Goal: Task Accomplishment & Management: Use online tool/utility

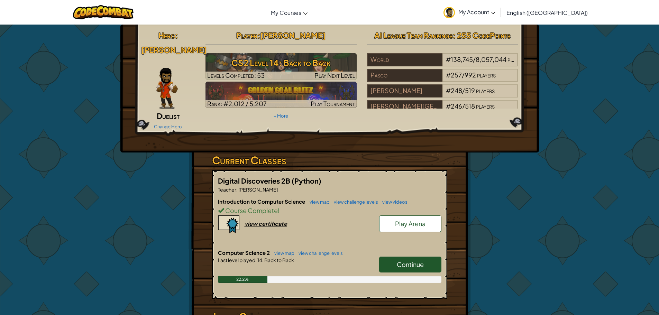
click at [410, 258] on link "Continue" at bounding box center [410, 265] width 62 height 16
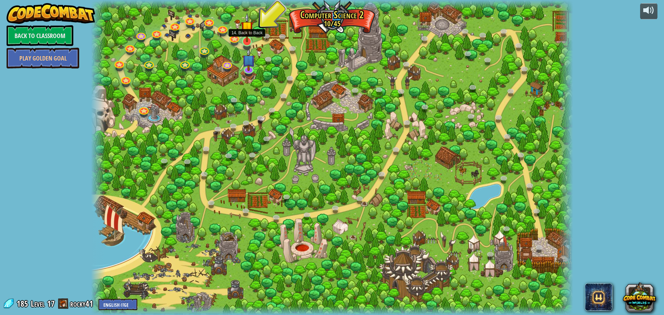
click at [247, 39] on img at bounding box center [247, 27] width 13 height 29
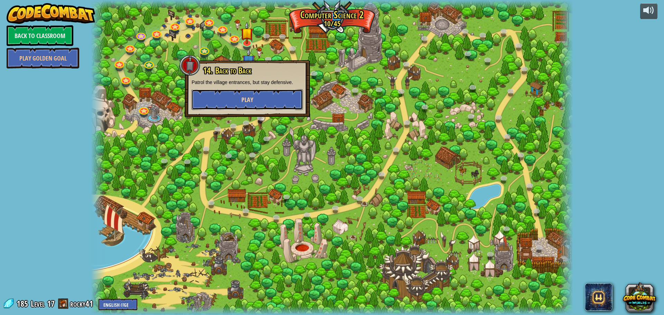
click at [261, 96] on button "Play" at bounding box center [247, 99] width 111 height 21
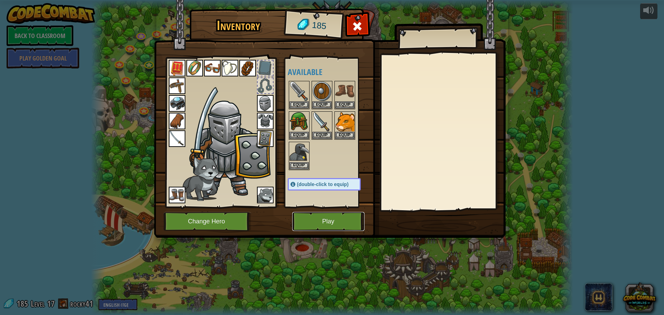
click at [311, 220] on button "Play" at bounding box center [328, 221] width 72 height 19
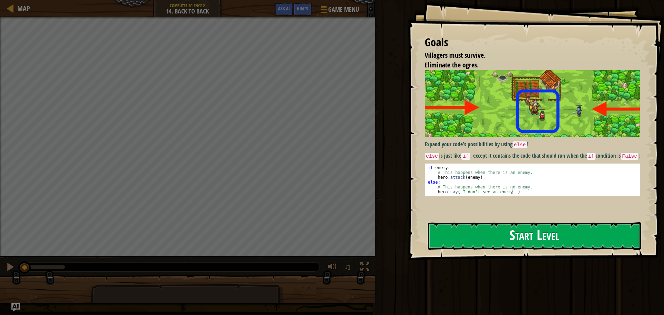
click at [456, 238] on button "Start Level" at bounding box center [534, 235] width 213 height 27
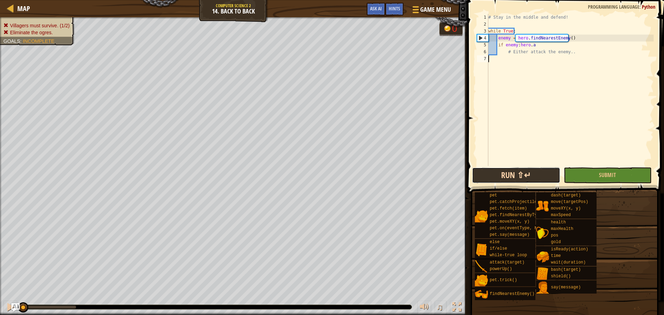
click at [526, 179] on button "Run ⇧↵" at bounding box center [516, 175] width 88 height 16
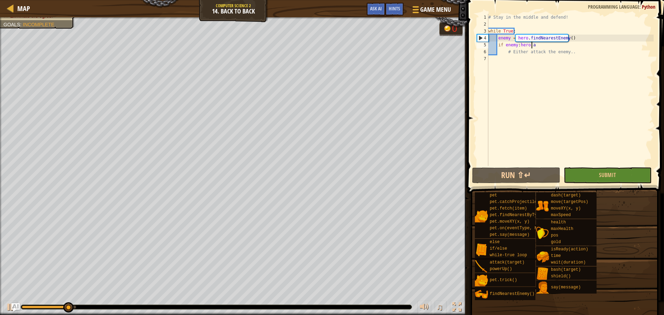
click at [555, 43] on div "# Stay in the middle and defend! while True : enemy = hero . findNearestEnemy (…" at bounding box center [570, 97] width 167 height 166
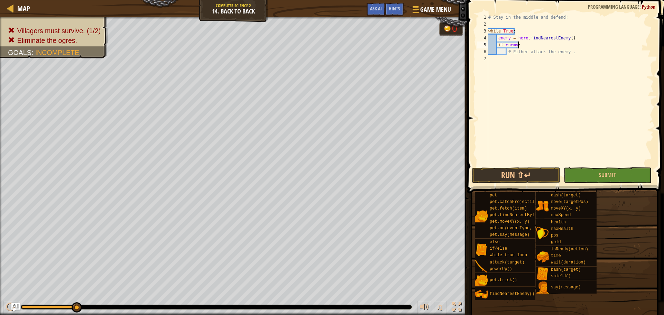
scroll to position [3, 2]
click at [544, 54] on div "hero.findNearest Enemy press enter" at bounding box center [568, 61] width 131 height 25
type textarea "if hero.findNearestEnemy()"
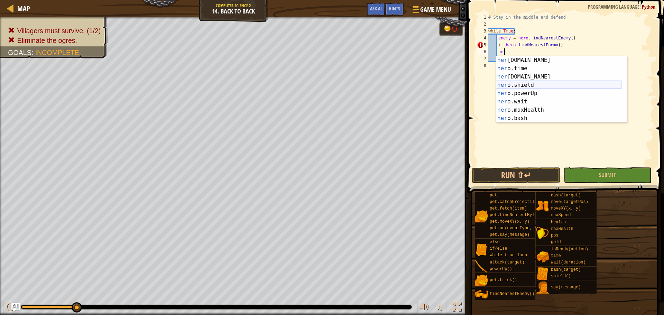
scroll to position [83, 0]
click at [551, 85] on div "her o.wait press enter her o.maxHealth press enter her o.bash press enter her o…" at bounding box center [559, 97] width 126 height 83
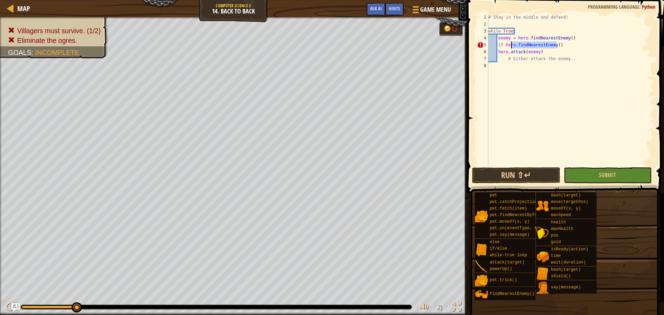
drag, startPoint x: 558, startPoint y: 42, endPoint x: 512, endPoint y: 44, distance: 46.7
click at [512, 44] on div "# Stay in the middle and defend! while True : enemy = hero . findNearestEnemy (…" at bounding box center [570, 97] width 167 height 166
click at [523, 43] on div "# Stay in the middle and defend! while True : enemy = hero . findNearestEnemy (…" at bounding box center [570, 90] width 167 height 152
click at [513, 43] on div "# Stay in the middle and defend! while True : enemy = hero . findNearestEnemy (…" at bounding box center [570, 97] width 167 height 166
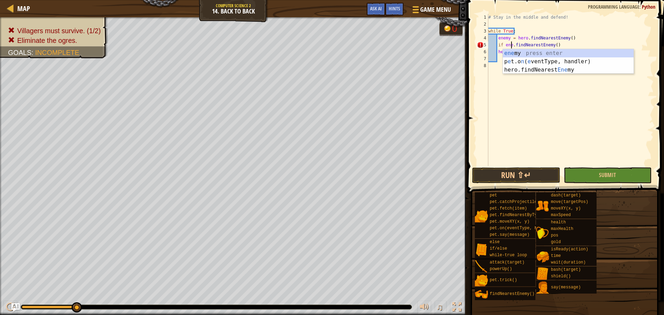
scroll to position [3, 2]
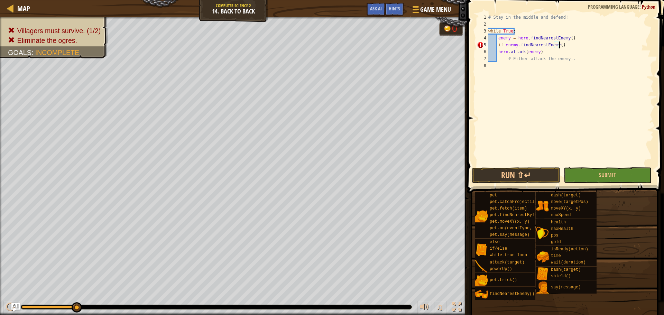
click at [566, 44] on div "# Stay in the middle and defend! while True : enemy = hero . findNearestEnemy (…" at bounding box center [570, 97] width 167 height 166
type textarea "if enemy.hero.attack"
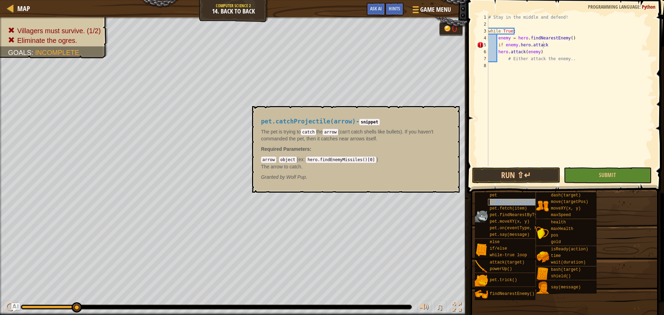
click at [521, 201] on span "pet.catchProjectile(arrow)" at bounding box center [522, 202] width 65 height 5
click at [513, 177] on button "Run ⇧↵" at bounding box center [516, 175] width 88 height 16
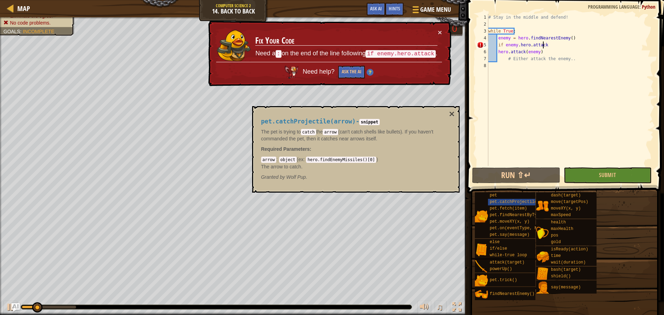
click at [508, 108] on div "# Stay in the middle and defend! while True : enemy = hero . findNearestEnemy (…" at bounding box center [570, 97] width 167 height 166
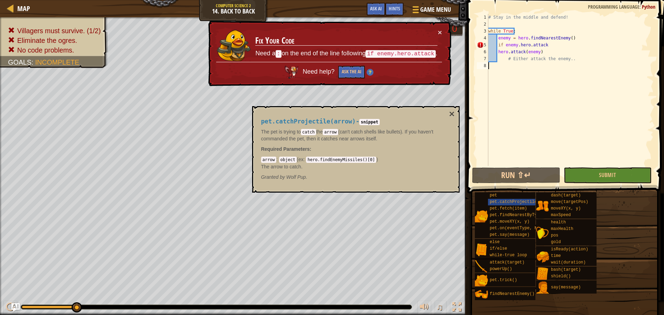
click at [517, 45] on div "# Stay in the middle and defend! while True : enemy = hero . findNearestEnemy (…" at bounding box center [570, 97] width 167 height 166
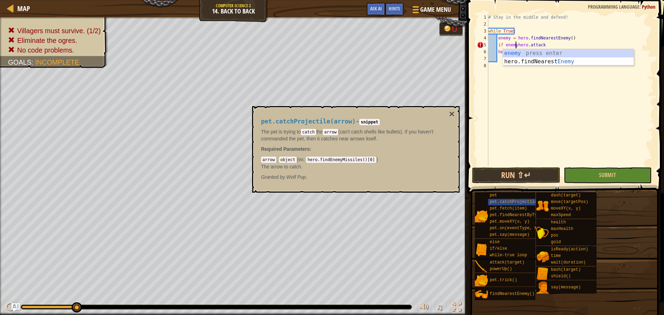
scroll to position [3, 2]
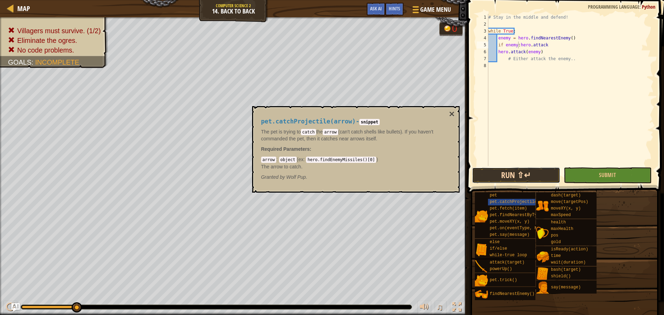
click at [499, 170] on button "Run ⇧↵" at bounding box center [516, 175] width 88 height 16
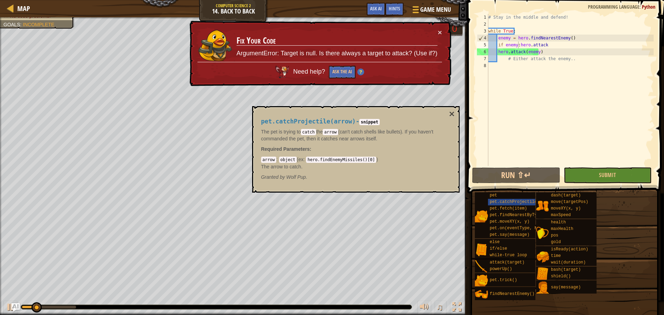
click at [454, 108] on div "pet.catchProjectile(arrow) - snippet The pet is trying to catch the arrow (can'…" at bounding box center [355, 149] width 207 height 86
click at [451, 111] on button "×" at bounding box center [452, 114] width 6 height 10
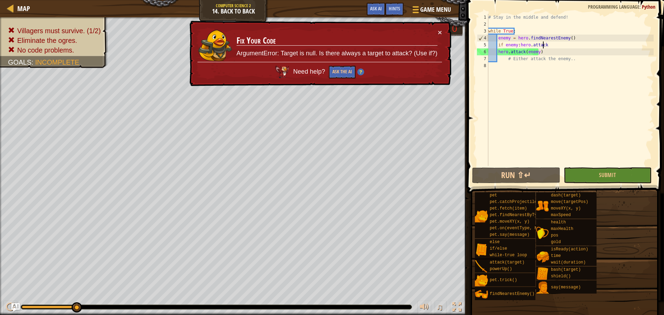
click at [547, 48] on div "# Stay in the middle and defend! while True : enemy = hero . findNearestEnemy (…" at bounding box center [570, 97] width 167 height 166
click at [497, 50] on div "# Stay in the middle and defend! while True : enemy = hero . findNearestEnemy (…" at bounding box center [570, 97] width 167 height 166
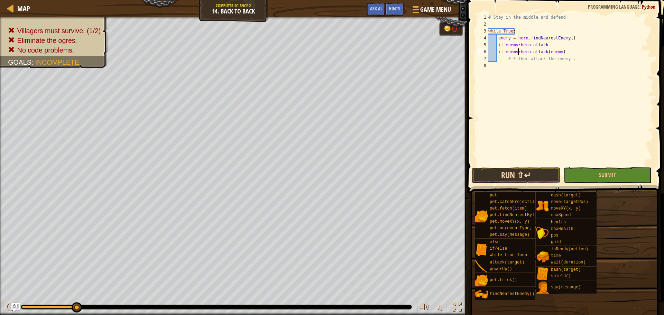
type textarea "if enemy:hero.attack(enemy)"
click at [507, 176] on button "Run ⇧↵" at bounding box center [516, 175] width 88 height 16
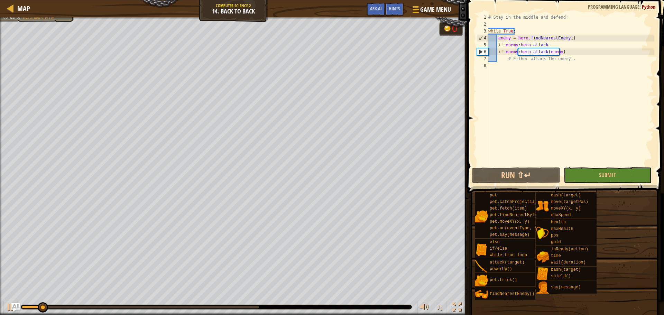
drag, startPoint x: 606, startPoint y: 166, endPoint x: 603, endPoint y: 172, distance: 6.0
click at [605, 166] on span at bounding box center [566, 87] width 202 height 214
drag, startPoint x: 607, startPoint y: 184, endPoint x: 610, endPoint y: 177, distance: 7.0
click at [609, 184] on span at bounding box center [566, 87] width 202 height 214
click at [610, 177] on span "Submit" at bounding box center [607, 175] width 17 height 8
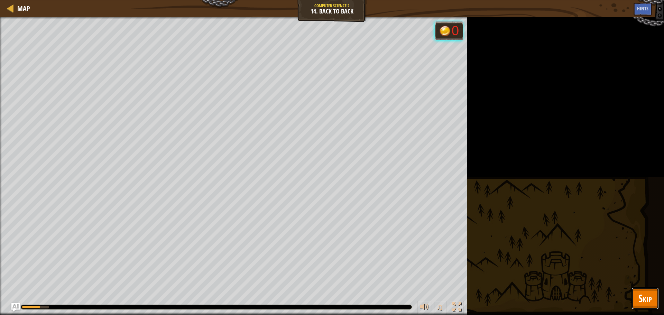
click at [646, 293] on span "Skip" at bounding box center [644, 298] width 13 height 14
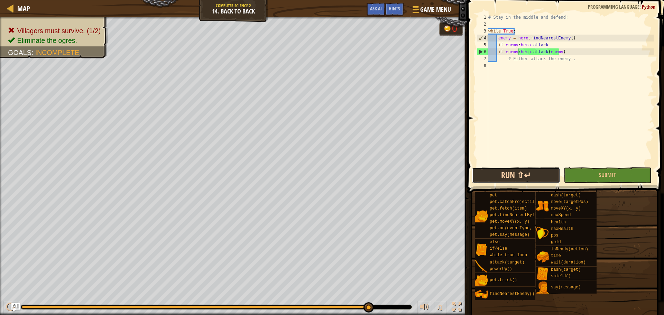
click at [528, 173] on button "Run ⇧↵" at bounding box center [516, 175] width 88 height 16
click at [527, 73] on div "# Stay in the middle and defend! while True : enemy = hero . findNearestEnemy (…" at bounding box center [570, 97] width 167 height 166
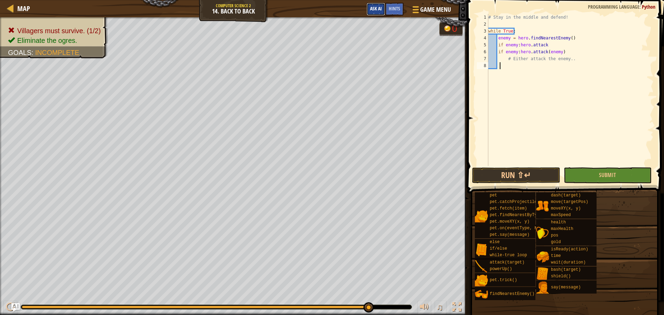
click at [382, 5] on button "Ask AI" at bounding box center [376, 9] width 19 height 13
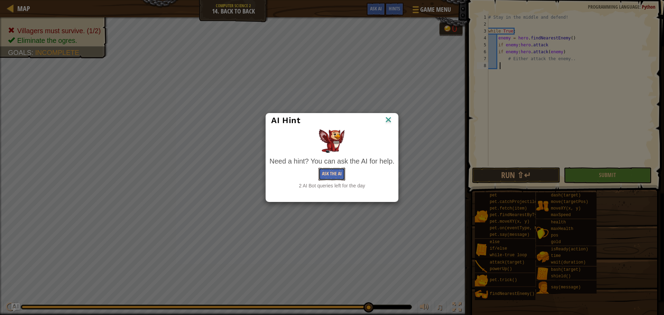
click at [330, 177] on button "Ask the AI" at bounding box center [331, 174] width 27 height 13
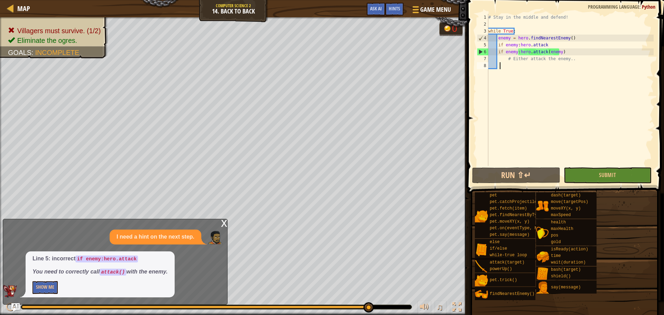
click at [576, 50] on div "# Stay in the middle and defend! while True : enemy = hero . findNearestEnemy (…" at bounding box center [570, 97] width 167 height 166
type textarea "if enemy:hero.attack(enemy)"
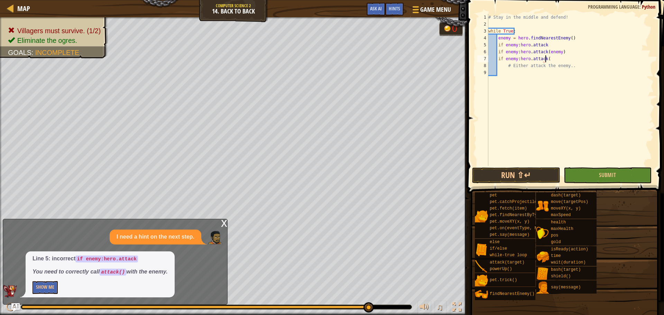
scroll to position [3, 4]
click at [518, 174] on button "Run ⇧↵" at bounding box center [516, 175] width 88 height 16
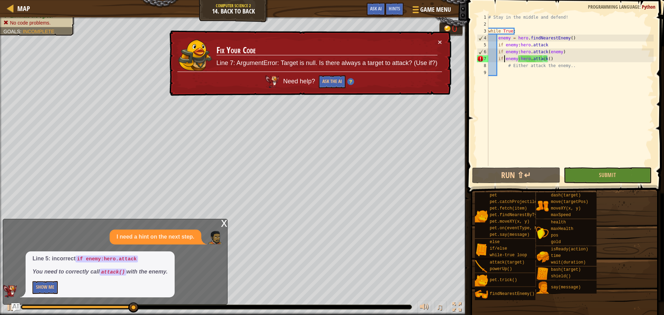
click at [503, 58] on div "# Stay in the middle and defend! while True : enemy = hero . findNearestEnemy (…" at bounding box center [570, 97] width 167 height 166
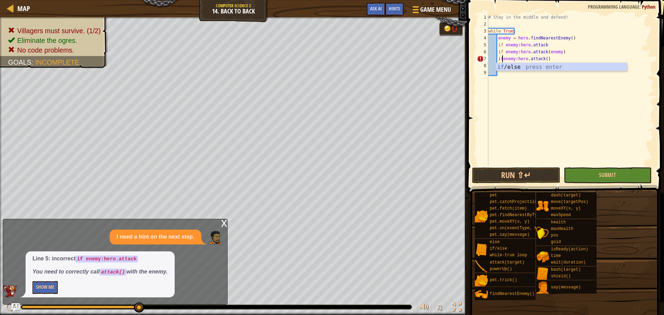
type textarea "if enemy:hero.attack()"
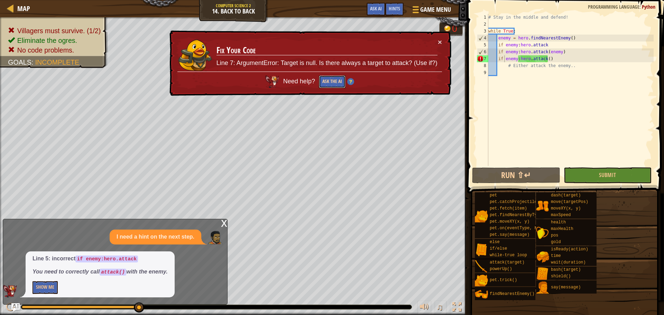
click at [334, 77] on button "Ask the AI" at bounding box center [332, 81] width 27 height 13
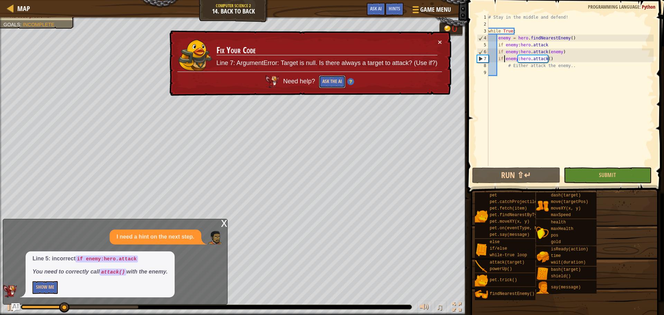
click at [328, 76] on button "Ask the AI" at bounding box center [331, 81] width 27 height 13
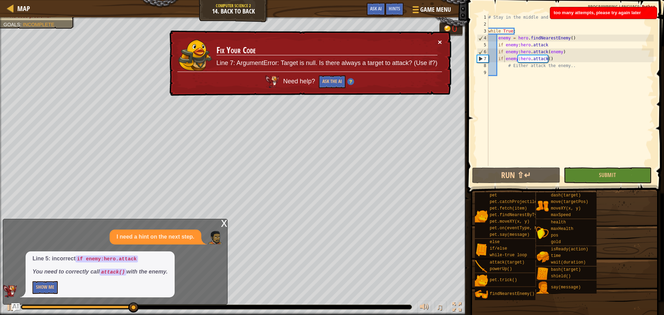
click at [438, 43] on button "×" at bounding box center [440, 42] width 4 height 7
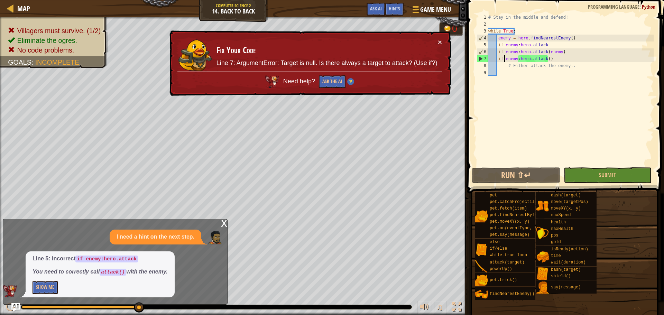
click at [439, 36] on div "× Fix Your Code Line 7: ArgumentError: Target is null. Is there always a target…" at bounding box center [310, 63] width 284 height 66
click at [438, 43] on button "×" at bounding box center [440, 43] width 4 height 7
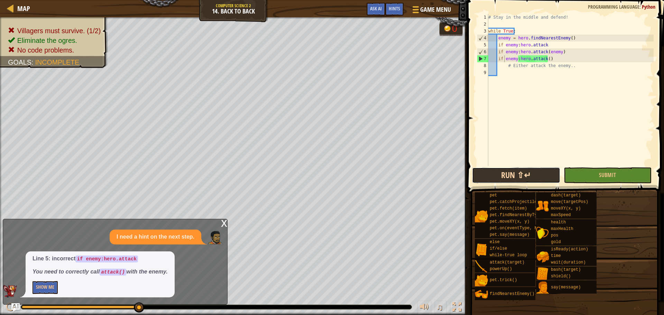
click at [550, 177] on button "Run ⇧↵" at bounding box center [516, 175] width 88 height 16
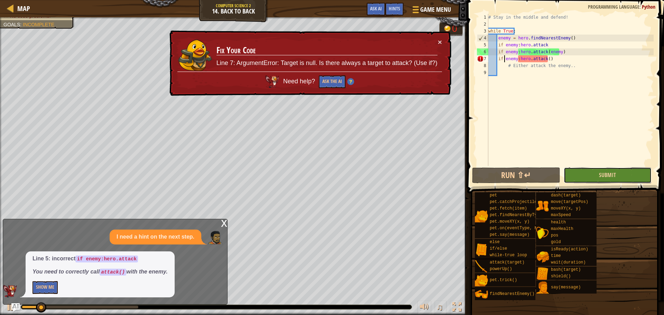
click at [572, 174] on button "Submit" at bounding box center [608, 175] width 88 height 16
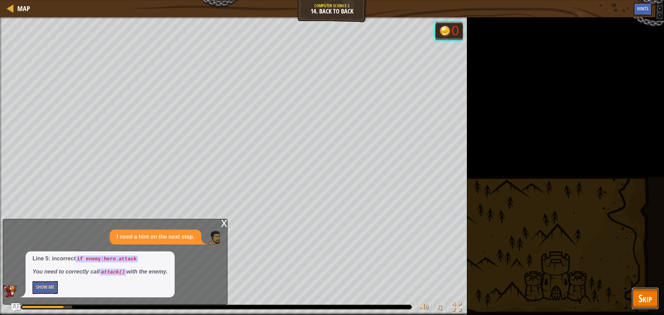
click at [647, 304] on span "Skip" at bounding box center [644, 298] width 13 height 14
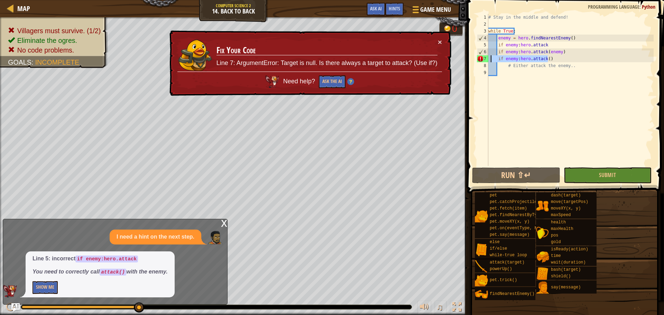
drag, startPoint x: 556, startPoint y: 59, endPoint x: 492, endPoint y: 57, distance: 64.0
click at [492, 57] on div "# Stay in the middle and defend! while True : enemy = hero . findNearestEnemy (…" at bounding box center [570, 97] width 167 height 166
click at [501, 99] on div "# Stay in the middle and defend! while True : enemy = hero . findNearestEnemy (…" at bounding box center [570, 97] width 167 height 166
click at [544, 58] on div "# Stay in the middle and defend! while True : enemy = hero . findNearestEnemy (…" at bounding box center [570, 97] width 167 height 166
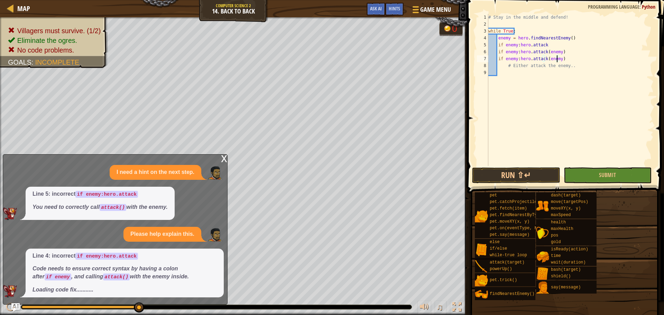
scroll to position [3, 6]
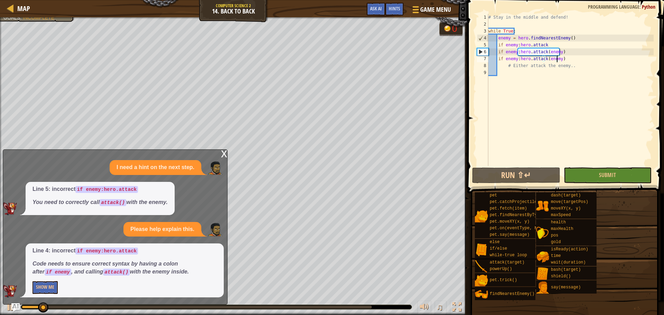
type textarea "if enemy:hero.attack(enemy)"
drag, startPoint x: 529, startPoint y: 186, endPoint x: 522, endPoint y: 181, distance: 8.6
click at [528, 186] on span at bounding box center [565, 287] width 192 height 205
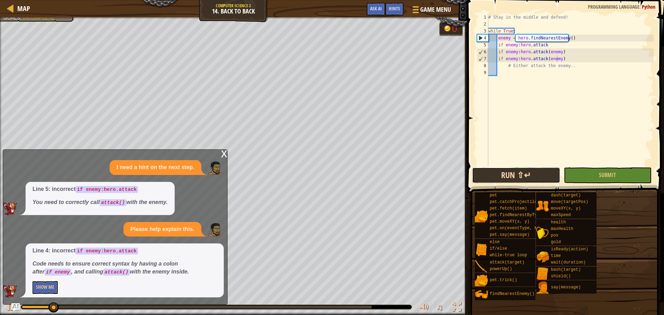
click at [521, 179] on button "Run ⇧↵" at bounding box center [516, 175] width 88 height 16
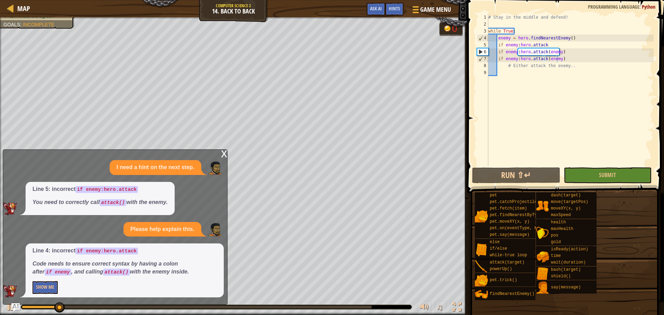
click at [226, 154] on div "x" at bounding box center [224, 153] width 6 height 7
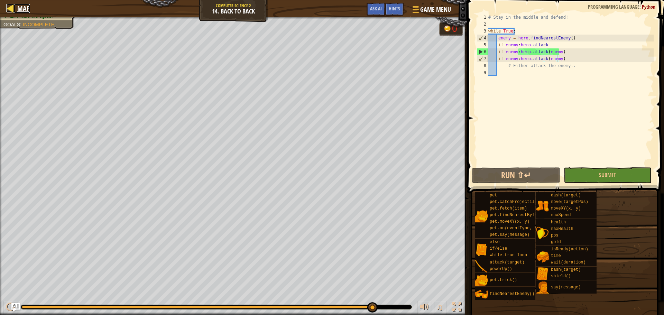
click at [17, 11] on span "Map" at bounding box center [23, 8] width 13 height 9
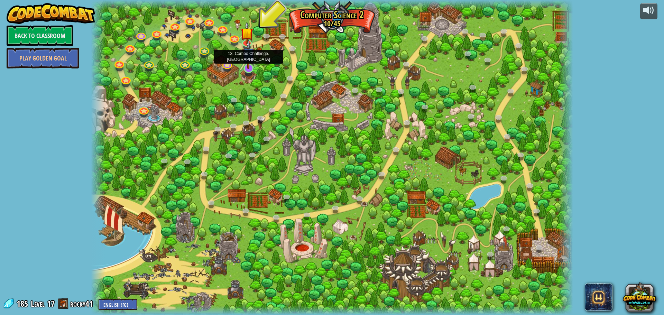
click at [248, 65] on img at bounding box center [248, 54] width 13 height 29
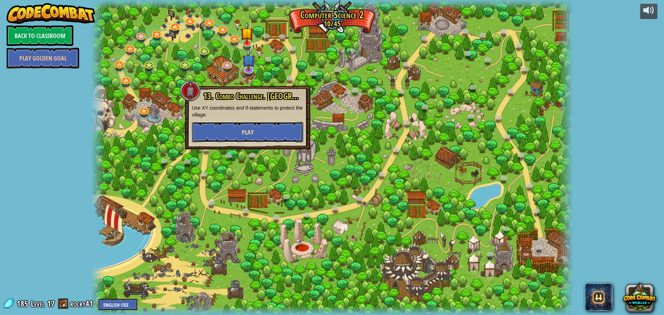
click at [254, 128] on button "Play" at bounding box center [247, 132] width 111 height 21
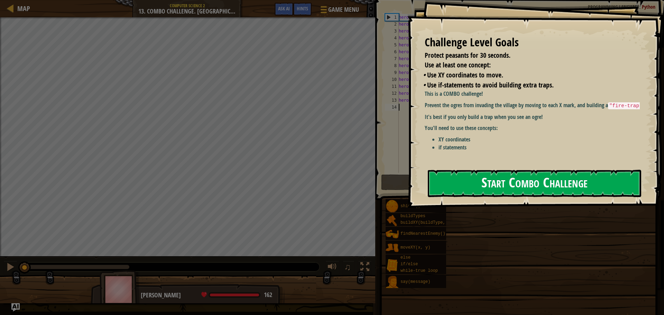
click at [515, 195] on button "Start Combo Challenge" at bounding box center [534, 183] width 213 height 27
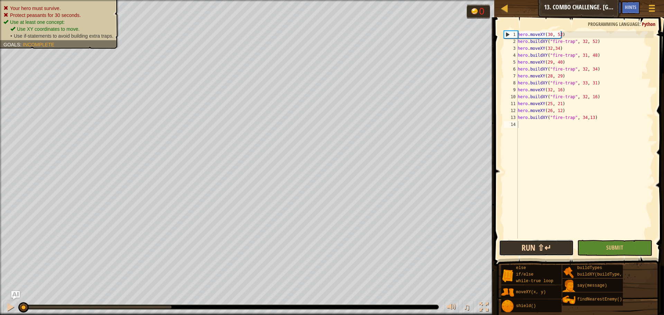
click at [533, 247] on button "Run ⇧↵" at bounding box center [536, 248] width 75 height 16
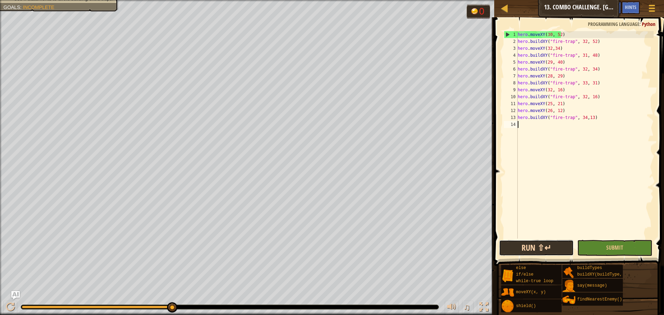
click at [541, 252] on button "Run ⇧↵" at bounding box center [536, 248] width 75 height 16
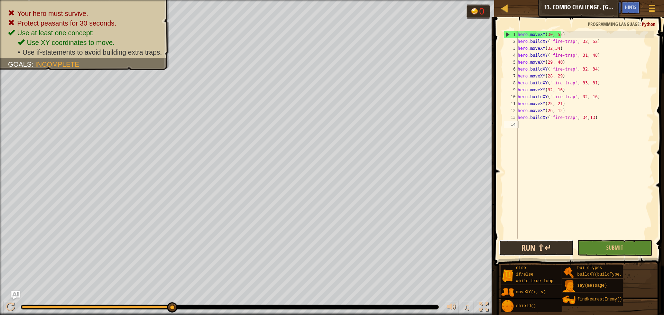
click at [548, 251] on button "Run ⇧↵" at bounding box center [536, 248] width 75 height 16
click at [524, 246] on button "Run ⇧↵" at bounding box center [536, 248] width 75 height 16
click at [529, 246] on button "Run ⇧↵" at bounding box center [536, 248] width 75 height 16
drag, startPoint x: 546, startPoint y: 243, endPoint x: 539, endPoint y: 237, distance: 9.6
click at [541, 241] on button "Run ⇧↵" at bounding box center [536, 248] width 75 height 16
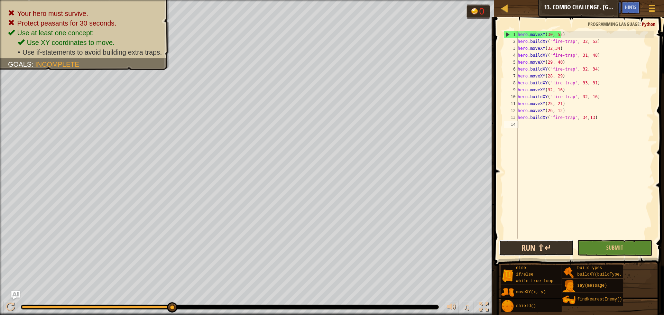
click at [526, 252] on button "Run ⇧↵" at bounding box center [536, 248] width 75 height 16
click at [548, 76] on div "hero . moveXY ( 30 , 52 ) hero . buildXY ( "fire-trap" , 32 , 52 ) hero . moveX…" at bounding box center [584, 141] width 137 height 221
click at [557, 76] on div "hero . moveXY ( 30 , 52 ) hero . buildXY ( "fire-trap" , 32 , 52 ) hero . moveX…" at bounding box center [584, 141] width 137 height 221
click at [558, 76] on div "hero . moveXY ( 30 , 52 ) hero . buildXY ( "fire-trap" , 32 , 52 ) hero . moveX…" at bounding box center [584, 141] width 137 height 221
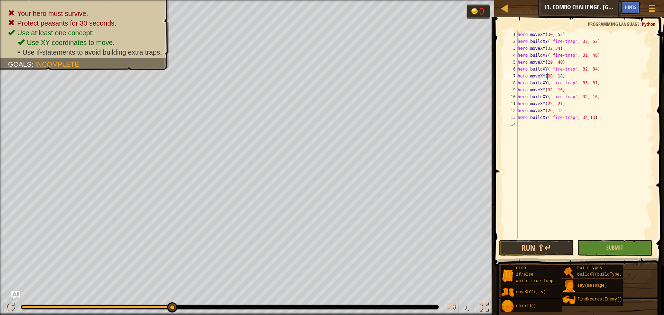
click at [548, 75] on div "hero . moveXY ( 30 , 52 ) hero . buildXY ( "fire-trap" , 32 , 52 ) hero . moveX…" at bounding box center [584, 141] width 137 height 221
click at [550, 75] on div "hero . moveXY ( 30 , 52 ) hero . buildXY ( "fire-trap" , 32 , 52 ) hero . moveX…" at bounding box center [584, 141] width 137 height 221
type textarea "hero.moveXY(27, 18)"
click at [555, 252] on button "Run ⇧↵" at bounding box center [536, 248] width 75 height 16
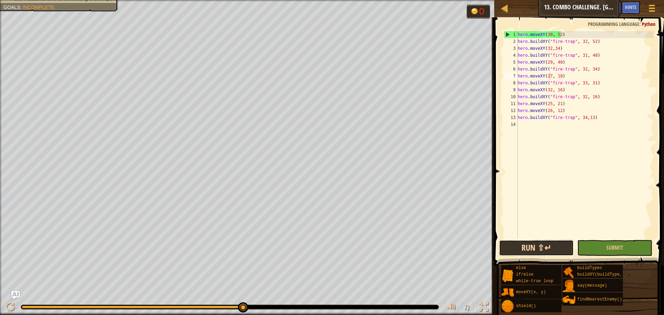
drag, startPoint x: 524, startPoint y: 250, endPoint x: 519, endPoint y: 248, distance: 5.9
click at [521, 249] on button "Run ⇧↵" at bounding box center [536, 248] width 75 height 16
click at [508, 7] on div at bounding box center [504, 8] width 9 height 9
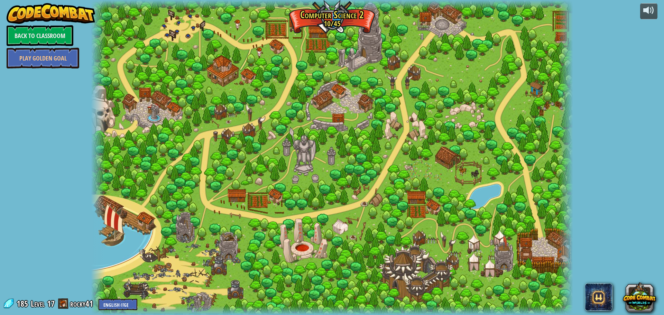
click at [532, 185] on div at bounding box center [332, 157] width 482 height 315
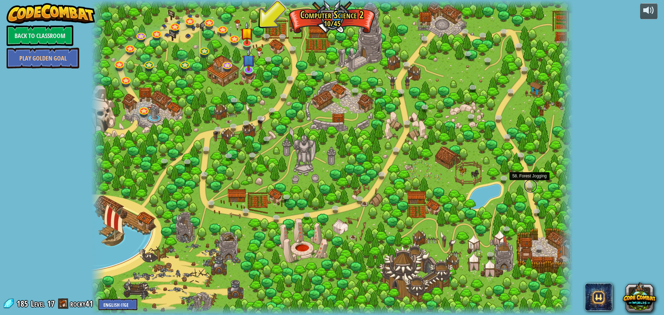
click at [528, 187] on link at bounding box center [531, 186] width 14 height 14
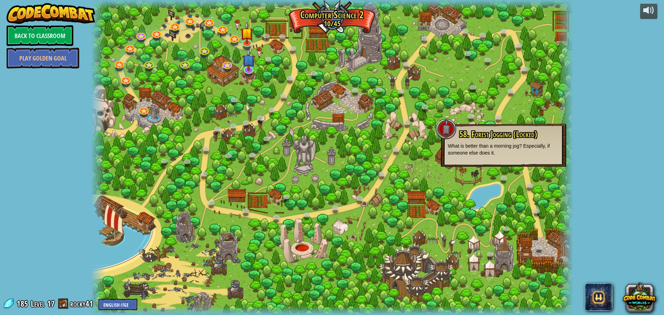
click at [410, 106] on div at bounding box center [332, 157] width 482 height 315
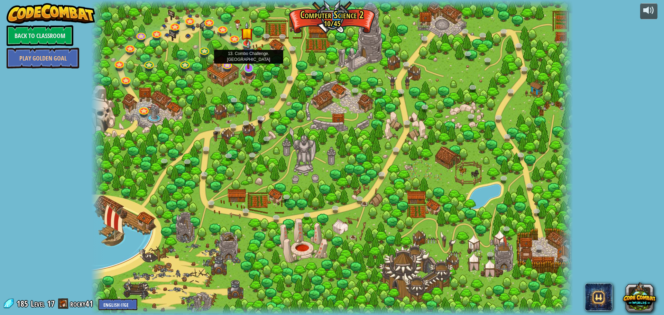
click at [247, 70] on div at bounding box center [249, 69] width 10 height 10
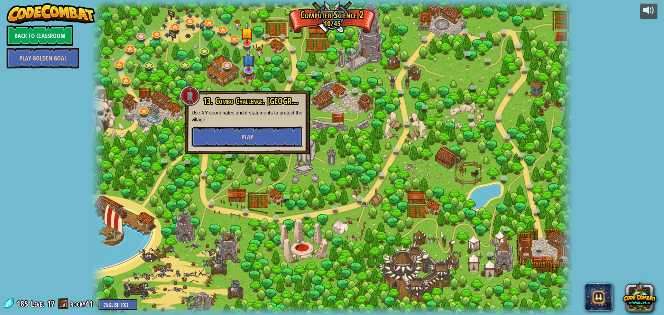
click at [250, 142] on button "Play" at bounding box center [247, 137] width 111 height 21
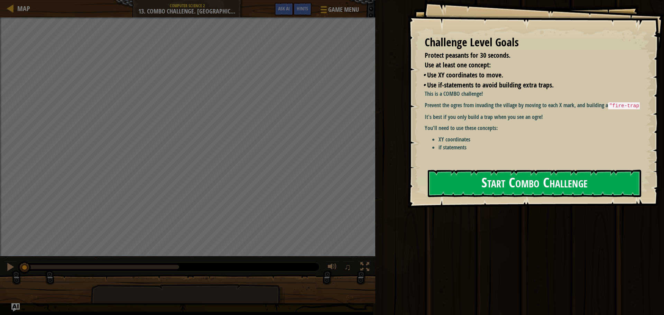
click at [482, 190] on button "Start Combo Challenge" at bounding box center [534, 183] width 213 height 27
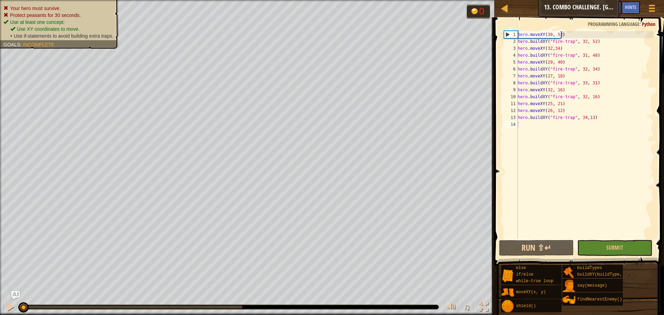
click at [499, 12] on div "Map Computer Science 2 13. Combo Challenge. Middle Point Game Menu Done Hints A…" at bounding box center [579, 8] width 170 height 17
click at [501, 10] on div at bounding box center [504, 8] width 9 height 9
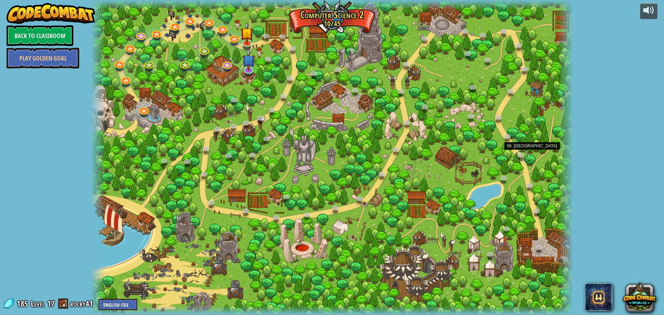
click at [522, 153] on link at bounding box center [522, 156] width 14 height 10
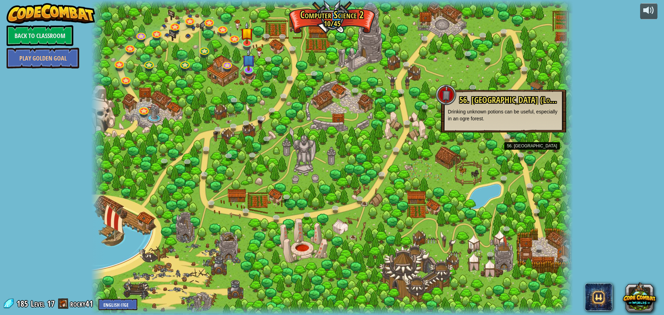
click at [383, 125] on div at bounding box center [332, 157] width 482 height 315
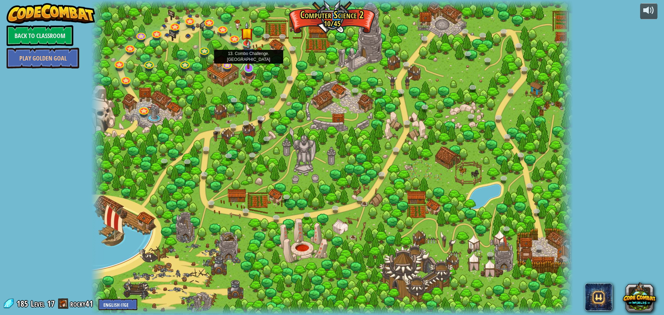
click at [243, 69] on img at bounding box center [248, 54] width 13 height 29
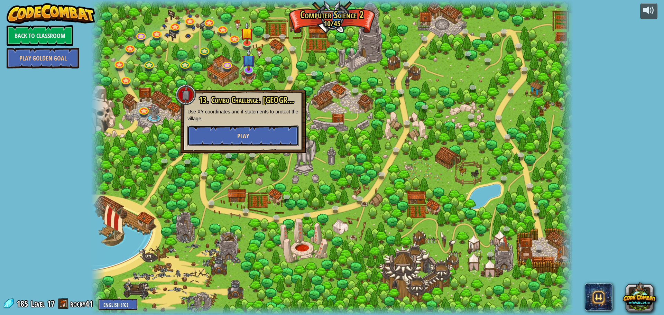
click at [242, 135] on span "Play" at bounding box center [243, 136] width 12 height 9
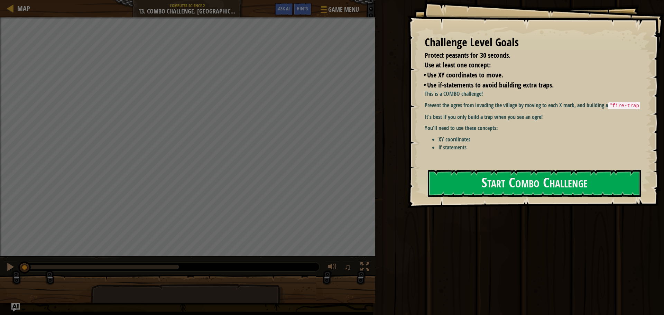
drag, startPoint x: 514, startPoint y: 177, endPoint x: 508, endPoint y: 145, distance: 32.1
click at [512, 176] on button "Start Combo Challenge" at bounding box center [534, 183] width 213 height 27
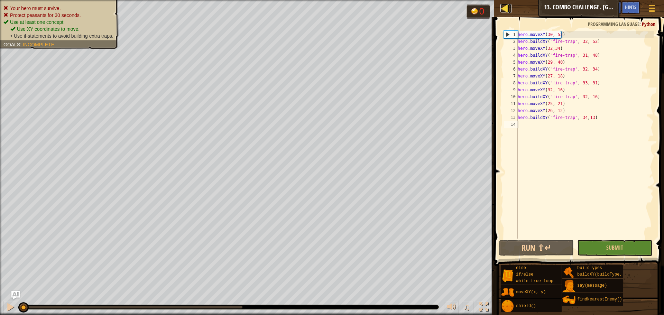
click at [508, 11] on div at bounding box center [504, 8] width 9 height 9
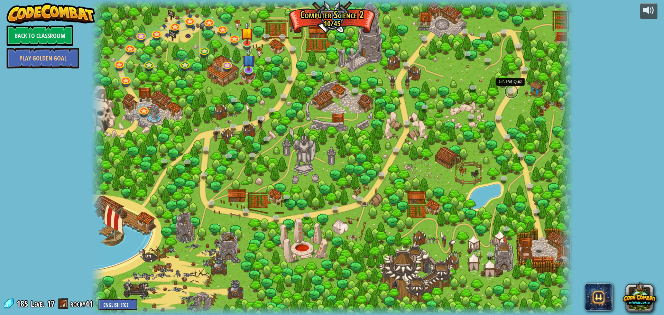
click at [514, 92] on link at bounding box center [511, 92] width 14 height 14
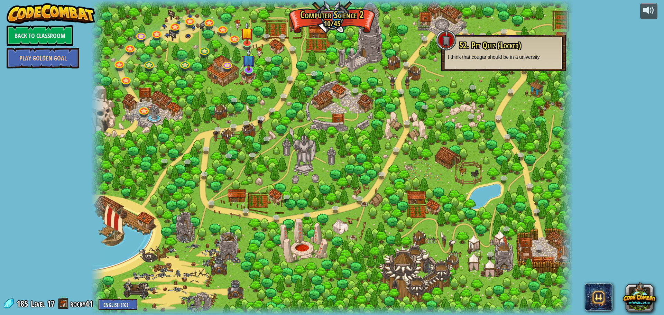
click at [459, 103] on div at bounding box center [332, 157] width 482 height 315
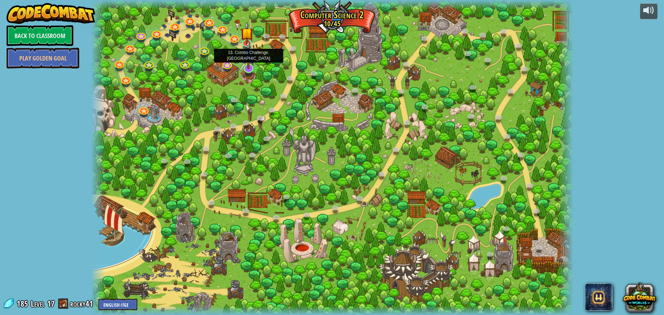
click at [244, 69] on img at bounding box center [248, 54] width 13 height 29
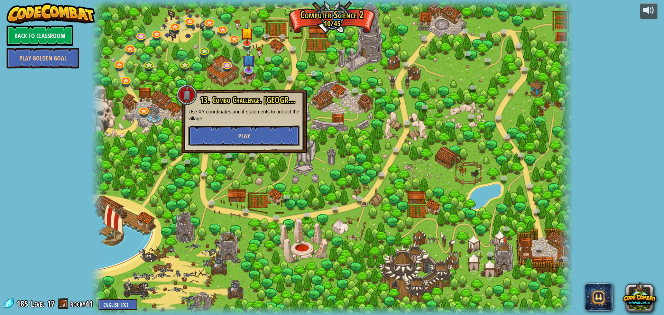
click at [246, 132] on span "Play" at bounding box center [244, 136] width 12 height 9
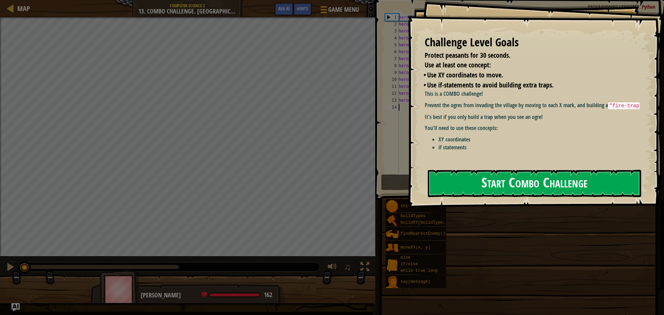
click at [542, 189] on button "Start Combo Challenge" at bounding box center [534, 183] width 213 height 27
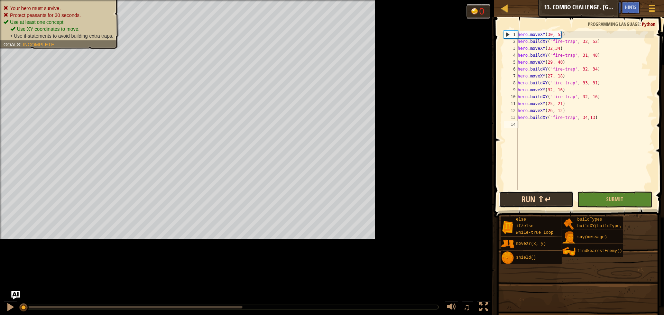
click at [474, 185] on div "Map Computer Science 2 13. Combo Challenge. Middle Point Game Menu Done Hints A…" at bounding box center [332, 157] width 664 height 315
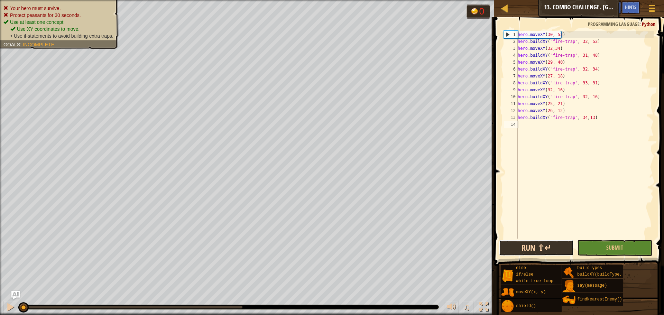
click at [550, 244] on button "Run ⇧↵" at bounding box center [536, 248] width 75 height 16
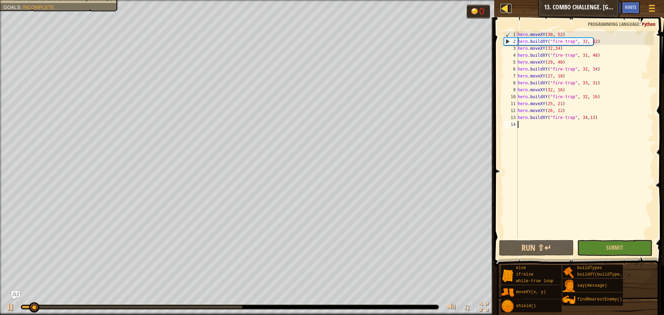
click at [507, 7] on div at bounding box center [504, 8] width 9 height 9
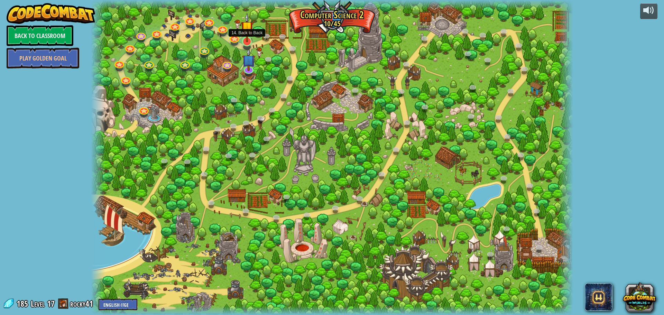
click at [250, 38] on img at bounding box center [247, 27] width 13 height 29
click at [294, 98] on div at bounding box center [332, 157] width 482 height 315
click at [240, 46] on div at bounding box center [332, 157] width 482 height 315
click at [244, 45] on link at bounding box center [247, 41] width 14 height 14
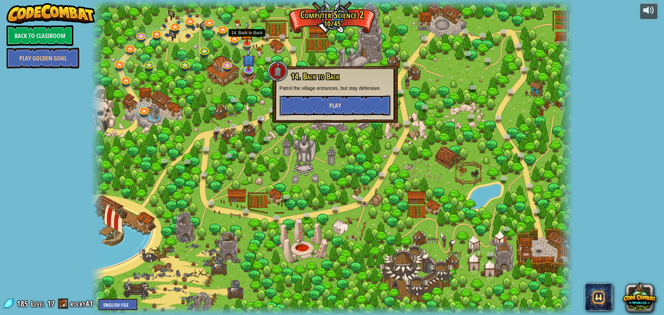
click at [293, 108] on button "Play" at bounding box center [334, 105] width 111 height 21
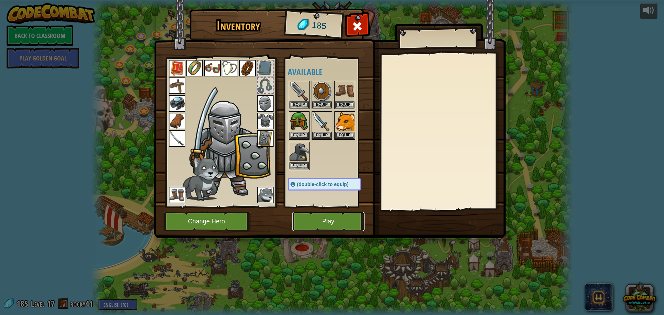
click at [317, 221] on button "Play" at bounding box center [328, 221] width 72 height 19
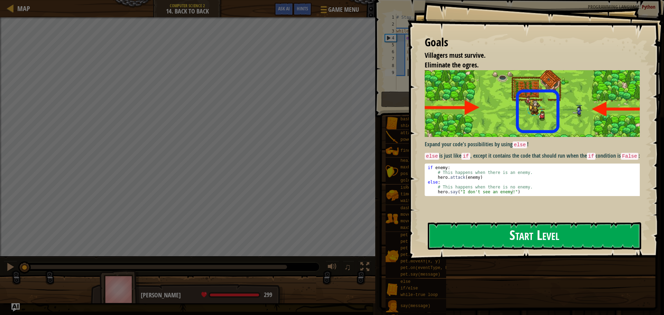
click at [502, 240] on button "Start Level" at bounding box center [534, 235] width 213 height 27
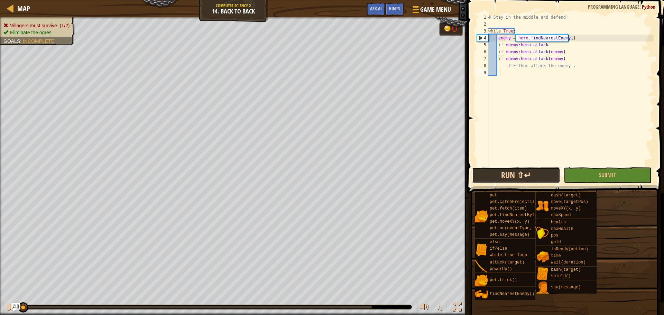
click at [538, 173] on button "Run ⇧↵" at bounding box center [516, 175] width 88 height 16
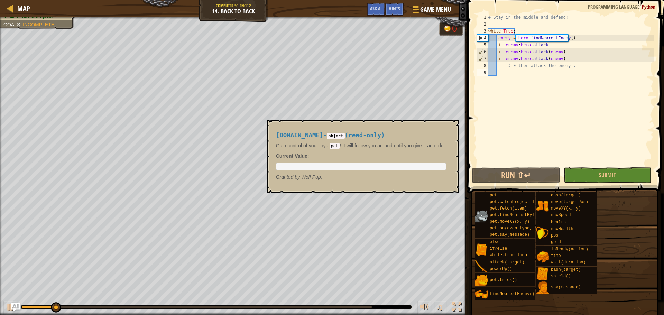
drag, startPoint x: 480, startPoint y: 214, endPoint x: 478, endPoint y: 221, distance: 7.1
click at [479, 221] on img at bounding box center [481, 216] width 13 height 13
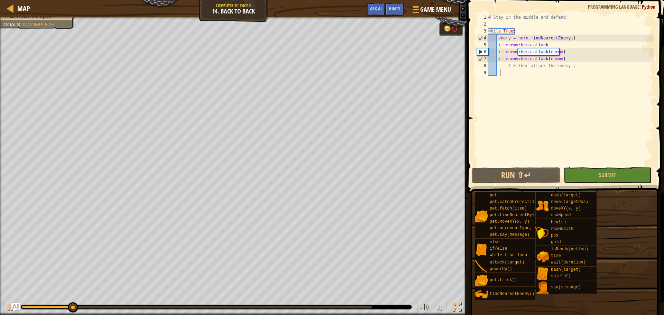
click at [496, 144] on div "# Stay in the middle and defend! while True : enemy = hero . findNearestEnemy (…" at bounding box center [570, 97] width 167 height 166
drag, startPoint x: 499, startPoint y: 130, endPoint x: 491, endPoint y: 142, distance: 14.0
click at [491, 142] on div "# Stay in the middle and defend! while True : enemy = hero . findNearestEnemy (…" at bounding box center [570, 97] width 167 height 166
click at [492, 150] on div "# Stay in the middle and defend! while True : enemy = hero . findNearestEnemy (…" at bounding box center [570, 97] width 167 height 166
click at [493, 141] on div "# Stay in the middle and defend! while True : enemy = hero . findNearestEnemy (…" at bounding box center [570, 97] width 167 height 166
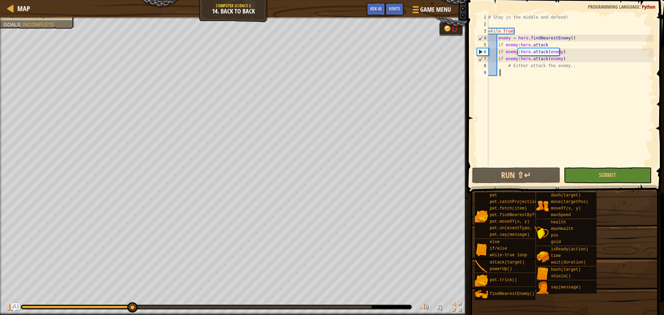
click at [492, 141] on div "# Stay in the middle and defend! while True : enemy = hero . findNearestEnemy (…" at bounding box center [570, 97] width 167 height 166
drag, startPoint x: 492, startPoint y: 141, endPoint x: 479, endPoint y: 107, distance: 37.0
drag, startPoint x: 479, startPoint y: 107, endPoint x: 617, endPoint y: 94, distance: 138.5
click at [617, 94] on div "# Stay in the middle and defend! while True : enemy = hero . findNearestEnemy (…" at bounding box center [570, 97] width 167 height 166
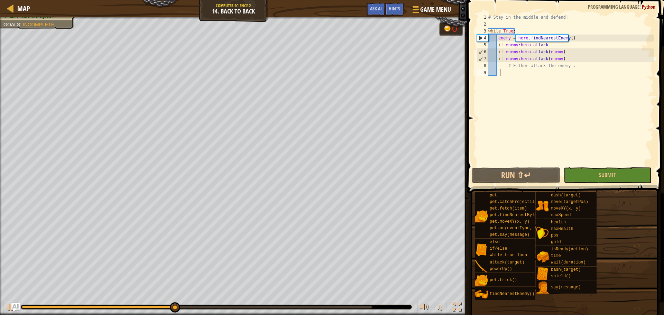
drag, startPoint x: 562, startPoint y: 127, endPoint x: 512, endPoint y: 70, distance: 75.7
click at [512, 70] on div "# Stay in the middle and defend! while True : enemy = hero . findNearestEnemy (…" at bounding box center [570, 97] width 167 height 166
drag, startPoint x: 584, startPoint y: 87, endPoint x: 619, endPoint y: 98, distance: 36.7
click at [619, 98] on div "# Stay in the middle and defend! while True : enemy = hero . findNearestEnemy (…" at bounding box center [570, 97] width 167 height 166
drag, startPoint x: 607, startPoint y: 110, endPoint x: 604, endPoint y: 117, distance: 6.8
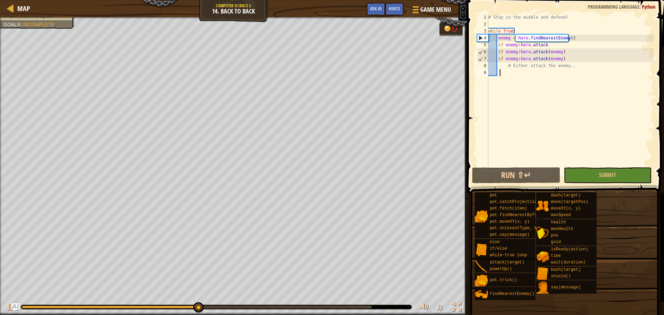
drag, startPoint x: 604, startPoint y: 117, endPoint x: 541, endPoint y: 75, distance: 75.4
click at [541, 75] on div "# Stay in the middle and defend! while True : enemy = hero . findNearestEnemy (…" at bounding box center [570, 97] width 167 height 166
drag, startPoint x: 544, startPoint y: 125, endPoint x: 603, endPoint y: 84, distance: 71.5
click at [603, 84] on div "# Stay in the middle and defend! while True : enemy = hero . findNearestEnemy (…" at bounding box center [570, 97] width 167 height 166
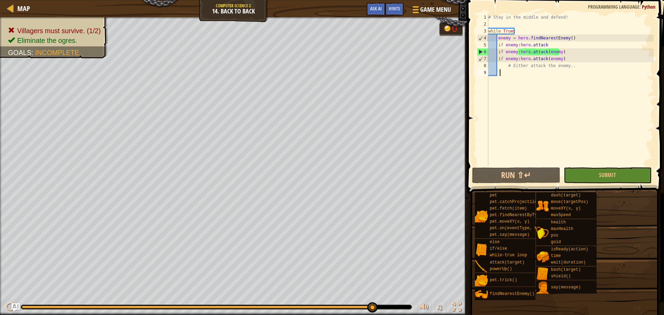
click at [607, 267] on div "pet pet.catchProjectile(arrow) pet.fetch(item) pet.findNearestByType(type) pet.…" at bounding box center [566, 246] width 185 height 109
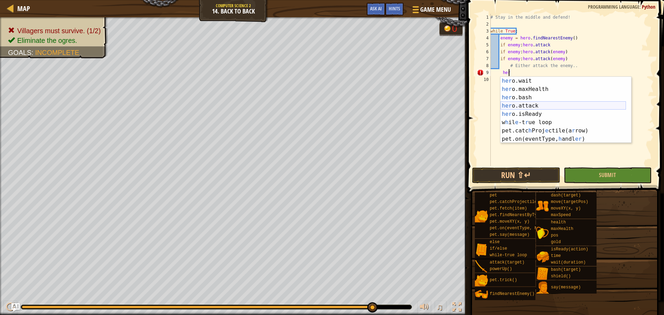
scroll to position [83, 0]
click at [573, 108] on div "her o.wait press enter her o.maxHealth press enter her o.bash press enter her o…" at bounding box center [563, 118] width 126 height 83
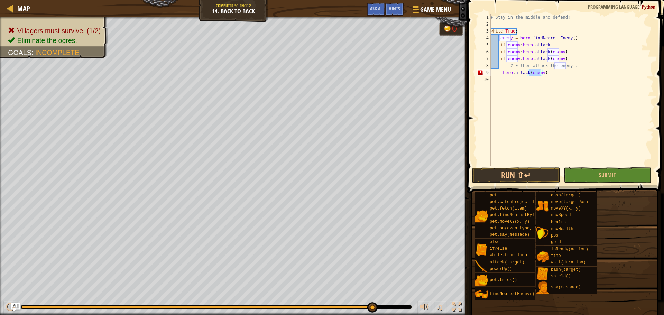
click at [500, 74] on div "# Stay in the middle and defend! while True : enemy = hero . findNearestEnemy (…" at bounding box center [571, 97] width 165 height 166
click at [510, 177] on button "Run ⇧↵" at bounding box center [516, 175] width 88 height 16
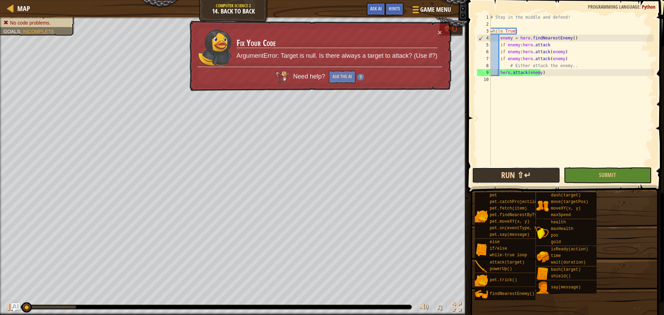
click at [507, 173] on button "Run ⇧↵" at bounding box center [516, 175] width 88 height 16
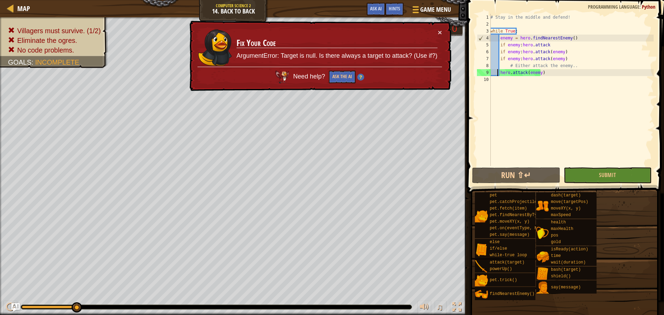
click at [498, 72] on div "# Stay in the middle and defend! while True : enemy = hero . findNearestEnemy (…" at bounding box center [571, 97] width 165 height 166
click at [500, 73] on div "# Stay in the middle and defend! while True : enemy = hero . findNearestEnemy (…" at bounding box center [571, 97] width 165 height 166
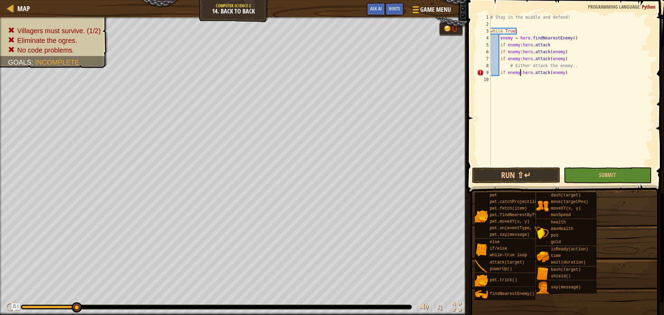
scroll to position [3, 2]
drag, startPoint x: 536, startPoint y: 174, endPoint x: 529, endPoint y: 172, distance: 6.8
click at [533, 177] on button "Run ⇧↵" at bounding box center [516, 175] width 88 height 16
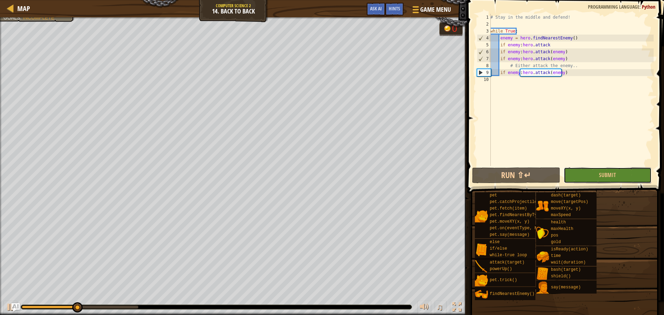
click at [565, 177] on button "Submit" at bounding box center [608, 175] width 88 height 16
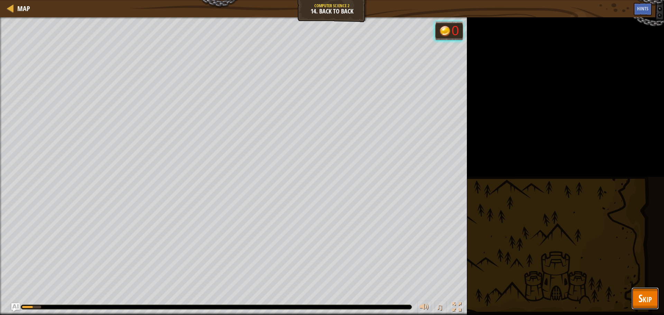
click at [642, 301] on span "Skip" at bounding box center [644, 298] width 13 height 14
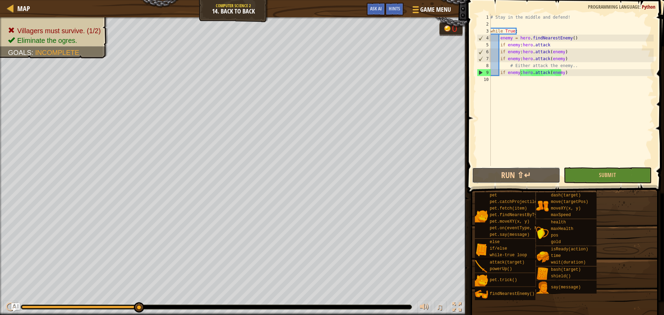
drag, startPoint x: 543, startPoint y: 183, endPoint x: 528, endPoint y: 188, distance: 15.6
click at [542, 184] on div "if enemy:hero.attack(enemy) 1 2 3 4 5 6 7 8 9 10 # Stay in the middle and defen…" at bounding box center [564, 110] width 199 height 214
click at [532, 185] on span at bounding box center [565, 287] width 192 height 205
click at [522, 178] on button "Run ⇧↵" at bounding box center [516, 175] width 88 height 16
click at [502, 182] on button "Run ⇧↵" at bounding box center [516, 175] width 88 height 16
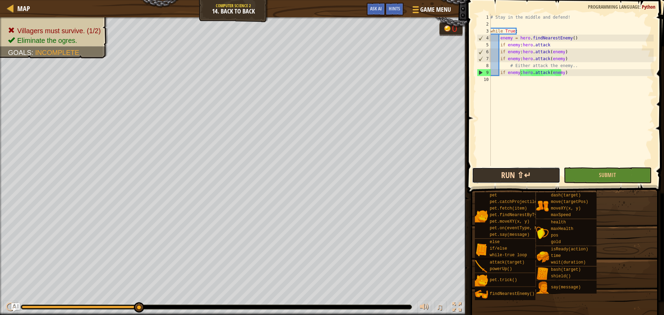
click at [491, 177] on button "Run ⇧↵" at bounding box center [516, 175] width 88 height 16
click at [527, 180] on button "Run ⇧↵" at bounding box center [516, 175] width 88 height 16
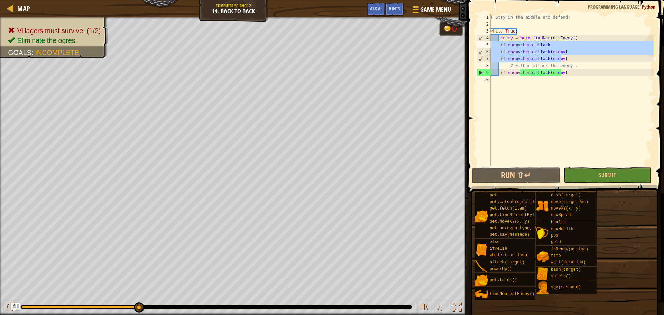
drag, startPoint x: 571, startPoint y: 59, endPoint x: 491, endPoint y: 45, distance: 81.0
click at [491, 45] on div "# Stay in the middle and defend! while True : enemy = hero . findNearestEnemy (…" at bounding box center [571, 97] width 165 height 166
type textarea "if enemy:hero.attack if enemy:hero.attack(enemy)"
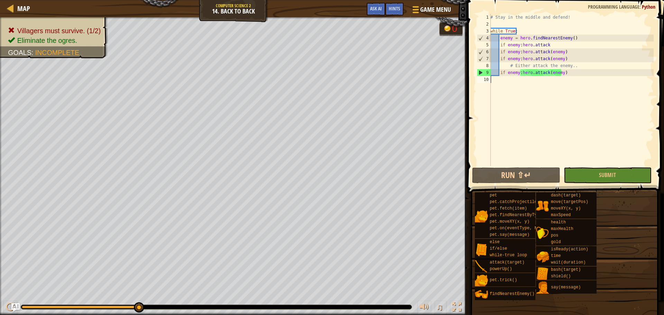
click at [533, 78] on div "# Stay in the middle and defend! while True : enemy = hero . findNearestEnemy (…" at bounding box center [571, 97] width 165 height 166
drag, startPoint x: 522, startPoint y: 87, endPoint x: 528, endPoint y: 98, distance: 12.8
click at [527, 98] on div "# Stay in the middle and defend! while True : enemy = hero . findNearestEnemy (…" at bounding box center [571, 97] width 165 height 166
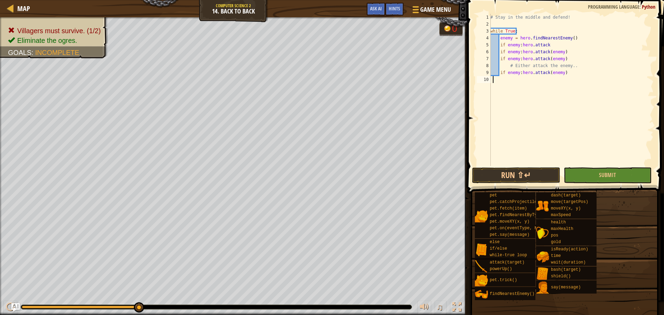
paste textarea "if enemy:hero.attack(enemy)"
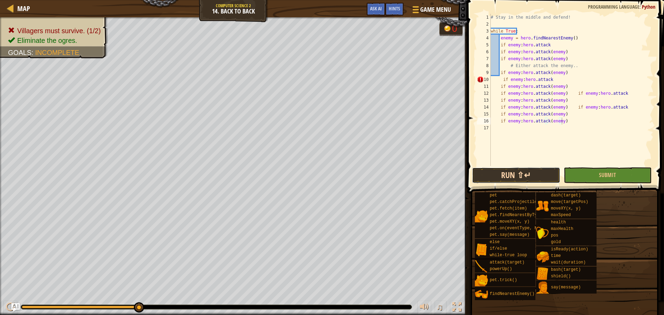
click at [516, 179] on button "Run ⇧↵" at bounding box center [516, 175] width 88 height 16
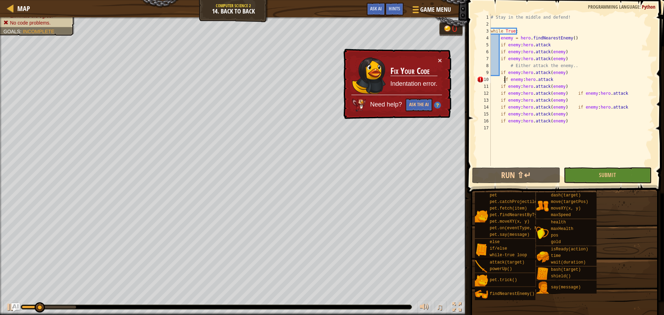
click at [503, 77] on div "# Stay in the middle and defend! while True : enemy = hero . findNearestEnemy (…" at bounding box center [571, 97] width 164 height 166
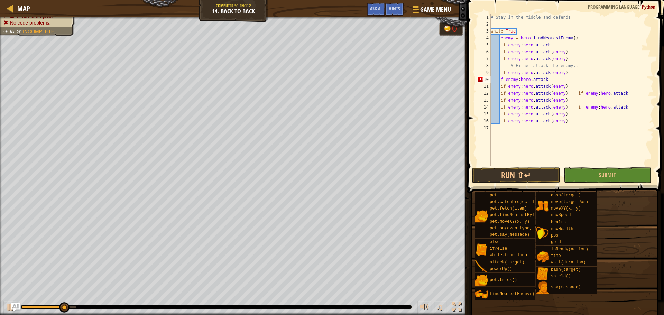
type textarea "if enemy:hero.attack"
click at [646, 154] on div "# Stay in the middle and defend! while True : enemy = hero . findNearestEnemy (…" at bounding box center [571, 97] width 164 height 166
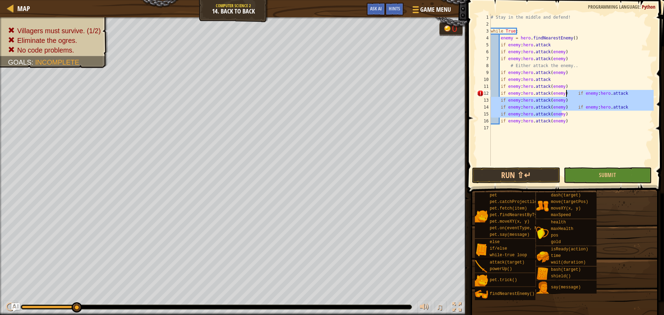
drag, startPoint x: 623, startPoint y: 111, endPoint x: 566, endPoint y: 91, distance: 60.6
click at [566, 91] on div "# Stay in the middle and defend! while True : enemy = hero . findNearestEnemy (…" at bounding box center [571, 97] width 164 height 166
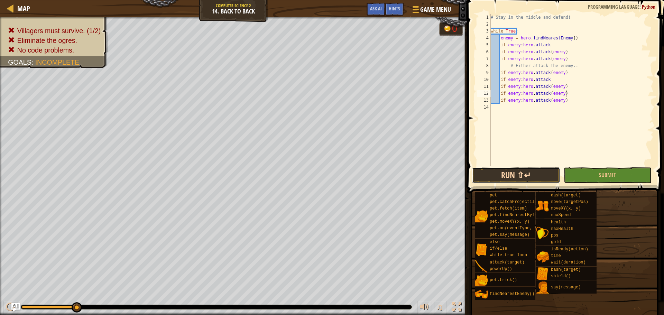
click at [491, 175] on button "Run ⇧↵" at bounding box center [516, 175] width 88 height 16
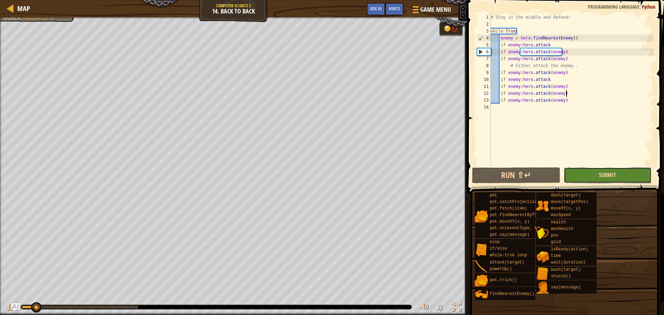
click at [605, 176] on span "Submit" at bounding box center [607, 175] width 17 height 8
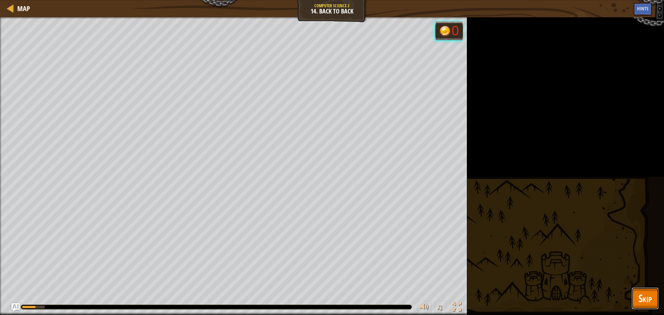
click at [644, 301] on span "Skip" at bounding box center [644, 298] width 13 height 14
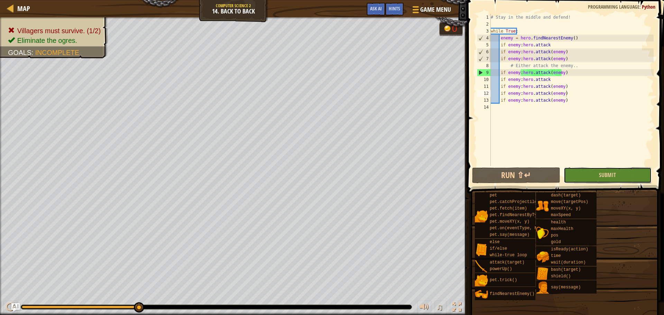
click at [586, 169] on button "Submit" at bounding box center [608, 175] width 88 height 16
drag, startPoint x: 574, startPoint y: 58, endPoint x: 576, endPoint y: 63, distance: 5.0
click at [576, 63] on div "# Stay in the middle and defend! while True : enemy = hero . findNearestEnemy (…" at bounding box center [571, 97] width 164 height 166
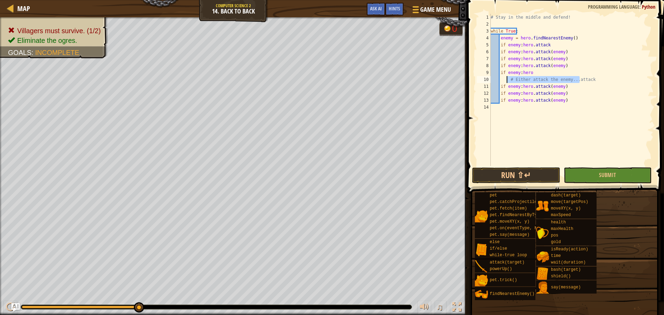
drag, startPoint x: 581, startPoint y: 81, endPoint x: 497, endPoint y: 80, distance: 83.7
click at [503, 80] on div "# Stay in the middle and defend! while True : enemy = hero . findNearestEnemy (…" at bounding box center [571, 97] width 164 height 166
type textarea "ack"
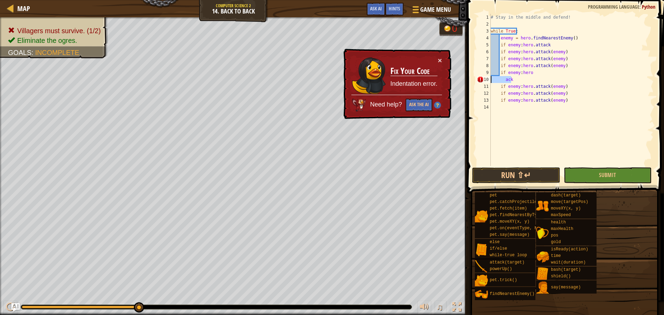
drag, startPoint x: 547, startPoint y: 80, endPoint x: 469, endPoint y: 83, distance: 77.8
click at [469, 83] on div "ack 1 2 3 4 5 6 7 8 9 10 11 12 13 14 # Stay in the middle and defend! while Tru…" at bounding box center [564, 110] width 199 height 214
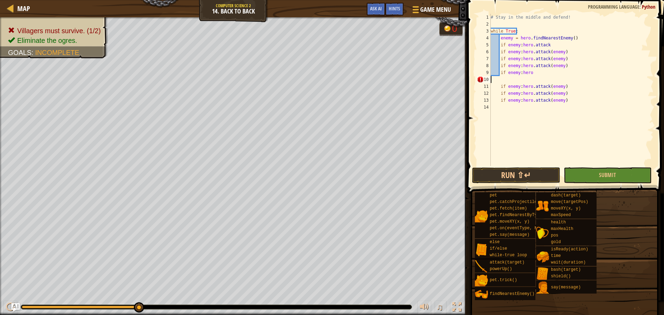
type textarea "if enemy:hero"
click at [531, 167] on div "if enemy:hero 1 2 3 4 5 6 7 8 9 10 11 12 13 # Stay in the middle and defend! wh…" at bounding box center [564, 110] width 199 height 214
click at [530, 170] on button "Run ⇧↵" at bounding box center [516, 175] width 88 height 16
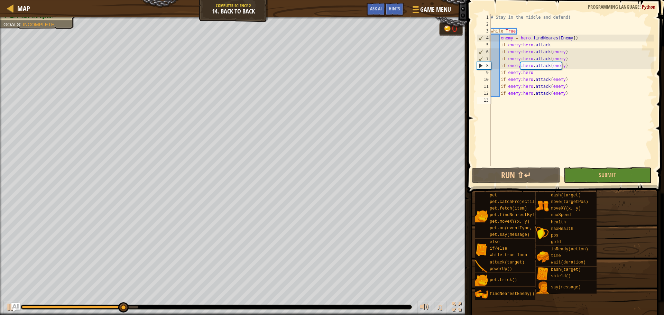
drag, startPoint x: 570, startPoint y: 9, endPoint x: 561, endPoint y: 13, distance: 9.4
click at [561, 13] on span at bounding box center [566, 87] width 202 height 214
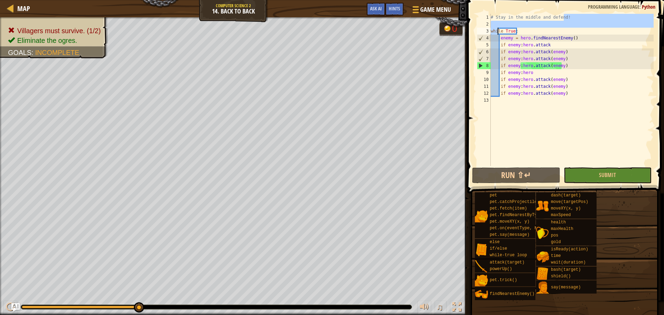
drag, startPoint x: 568, startPoint y: 20, endPoint x: 498, endPoint y: 30, distance: 70.5
click at [498, 30] on div "# Stay in the middle and defend! while True : enemy = hero . findNearestEnemy (…" at bounding box center [571, 97] width 164 height 166
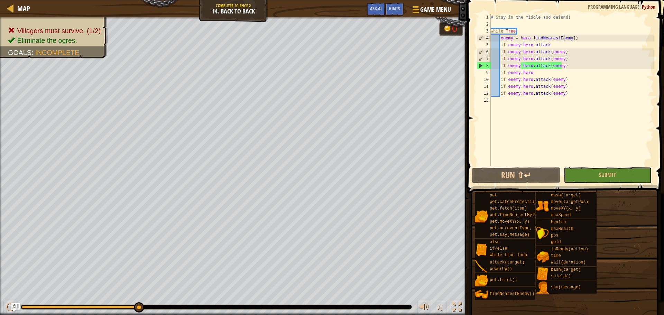
click at [564, 37] on div "# Stay in the middle and defend! while True : enemy = hero . findNearestEnemy (…" at bounding box center [571, 97] width 164 height 166
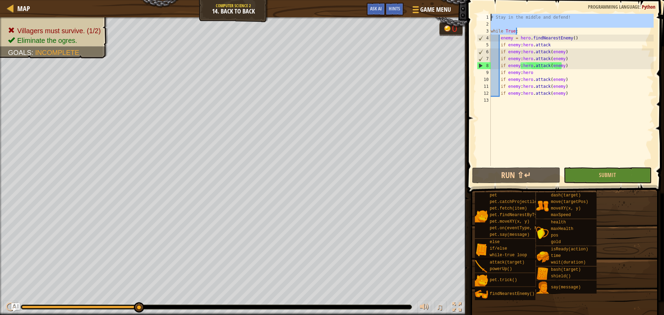
drag, startPoint x: 562, startPoint y: 31, endPoint x: 479, endPoint y: 15, distance: 84.3
click at [479, 15] on div "enemy = hero.findNearestEnemy() 1 2 3 4 5 6 7 8 9 10 11 12 13 # Stay in the mid…" at bounding box center [564, 90] width 178 height 152
drag, startPoint x: 515, startPoint y: 72, endPoint x: 483, endPoint y: 57, distance: 35.4
click at [512, 71] on div "# Stay in the middle and defend! while True : enemy = hero . findNearestEnemy (…" at bounding box center [571, 97] width 164 height 166
type textarea "if enemy:hero"
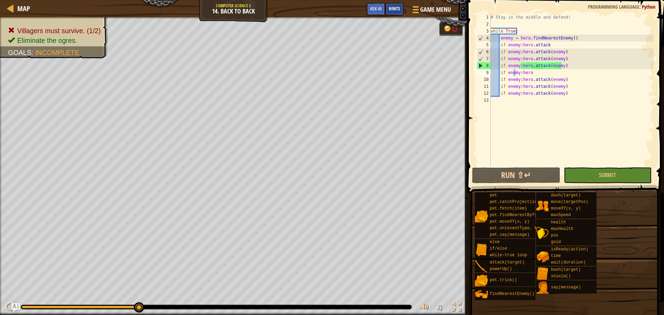
click at [398, 13] on div "Hints" at bounding box center [394, 9] width 18 height 13
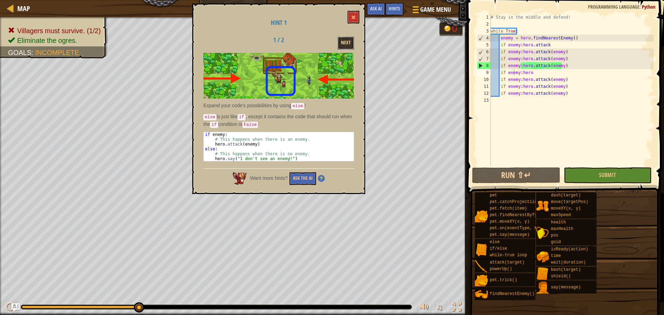
click at [347, 37] on button "Next" at bounding box center [345, 43] width 17 height 13
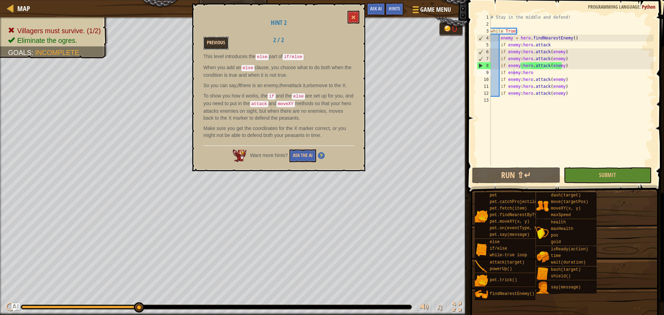
click at [223, 43] on button "Previous" at bounding box center [215, 43] width 25 height 13
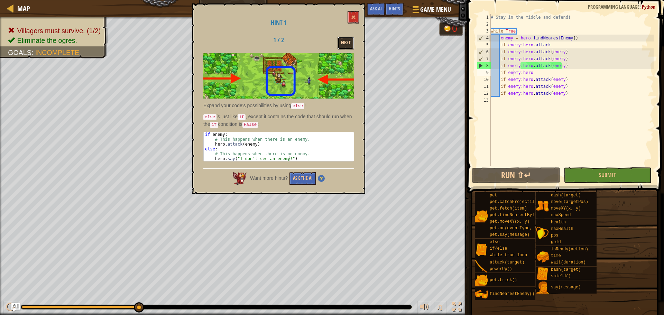
click at [345, 41] on button "Next" at bounding box center [345, 43] width 17 height 13
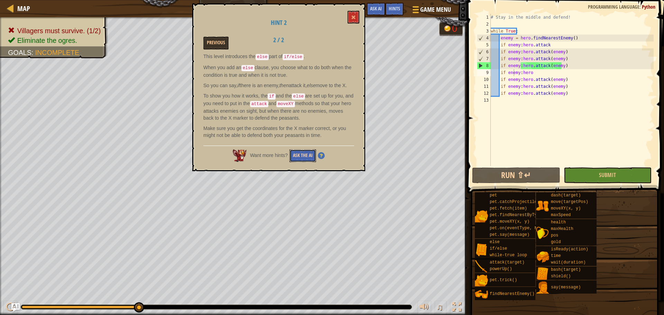
click at [308, 162] on button "Ask the AI" at bounding box center [302, 155] width 27 height 13
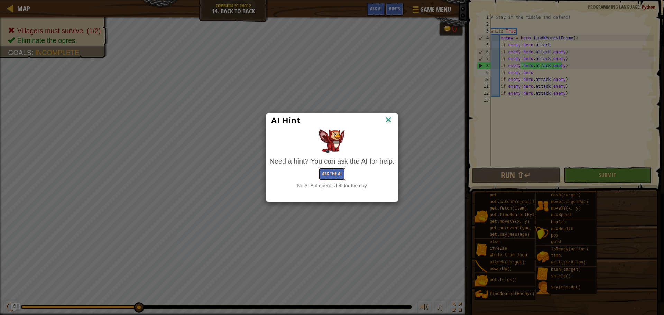
click at [336, 176] on button "Ask the AI" at bounding box center [331, 174] width 27 height 13
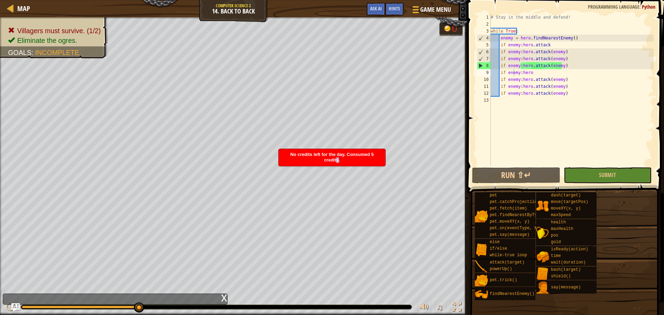
click at [337, 164] on div "No credits left for the day. Consumed 5 credits." at bounding box center [332, 157] width 107 height 17
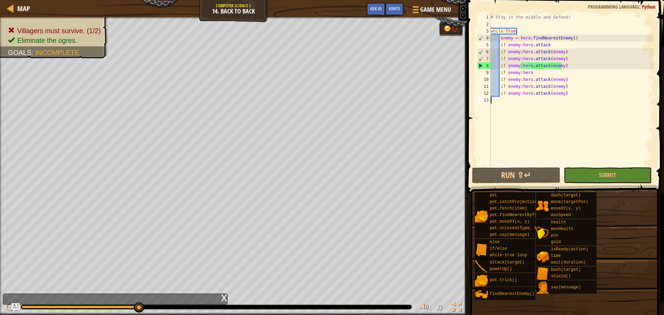
click at [514, 114] on div "# Stay in the middle and defend! while True : enemy = hero . findNearestEnemy (…" at bounding box center [571, 97] width 164 height 166
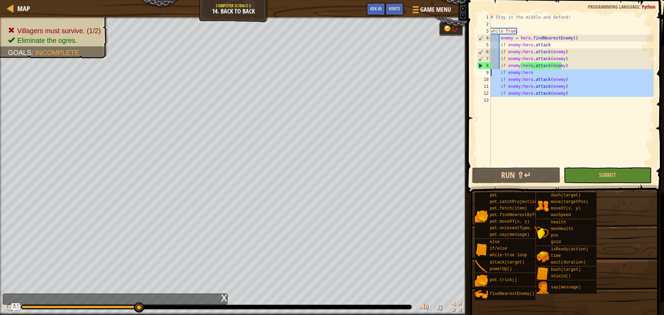
drag, startPoint x: 599, startPoint y: 100, endPoint x: 472, endPoint y: 72, distance: 129.3
click at [472, 72] on div "1 2 3 4 5 6 7 8 9 10 11 12 13 # Stay in the middle and defend! while True : ene…" at bounding box center [564, 110] width 199 height 214
type textarea "if enemy:hero if enemy:hero.attack(enemy)"
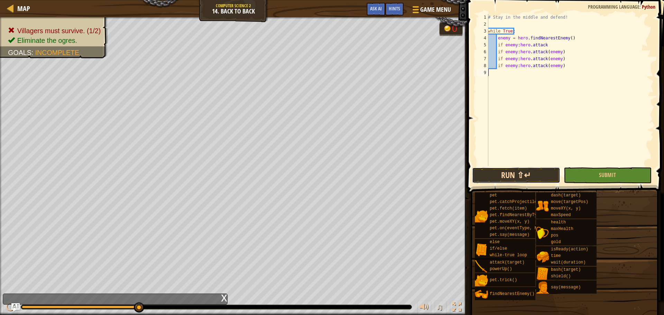
click at [528, 179] on button "Run ⇧↵" at bounding box center [516, 175] width 88 height 16
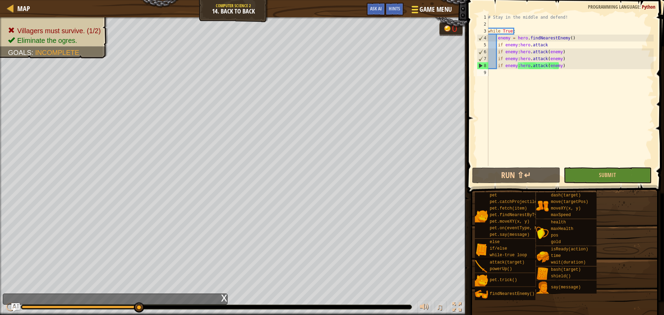
click at [420, 9] on span "Game Menu" at bounding box center [435, 9] width 32 height 9
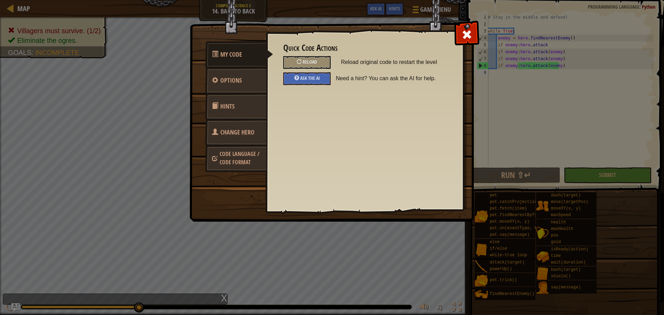
click at [467, 31] on span at bounding box center [466, 34] width 11 height 11
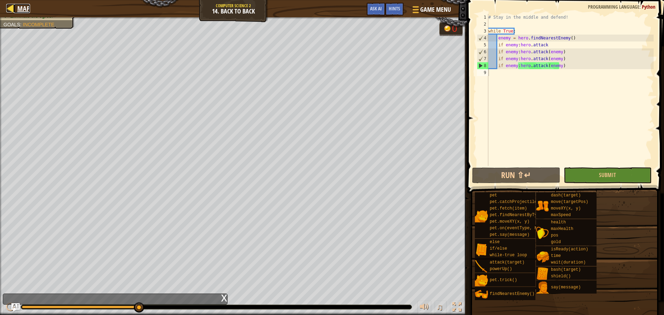
click at [19, 4] on span "Map" at bounding box center [23, 8] width 13 height 9
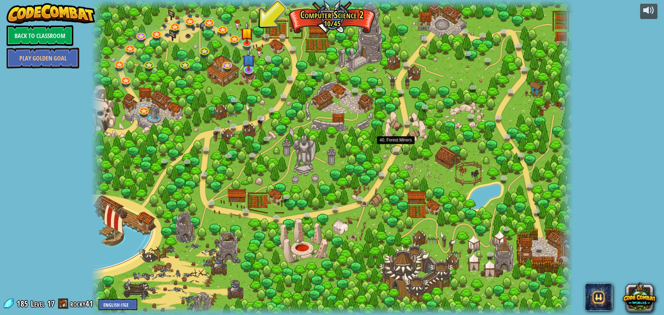
drag, startPoint x: 394, startPoint y: 152, endPoint x: 275, endPoint y: 59, distance: 150.5
click at [246, 34] on img at bounding box center [247, 27] width 13 height 29
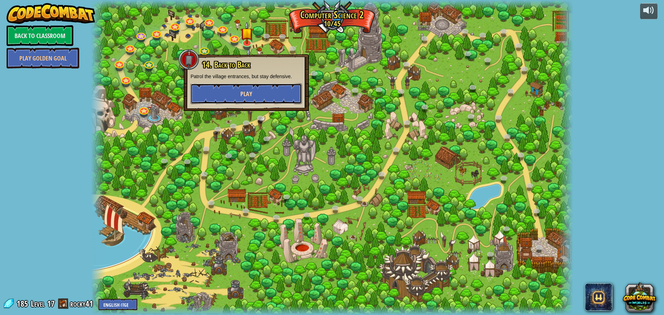
click at [277, 100] on button "Play" at bounding box center [246, 93] width 111 height 21
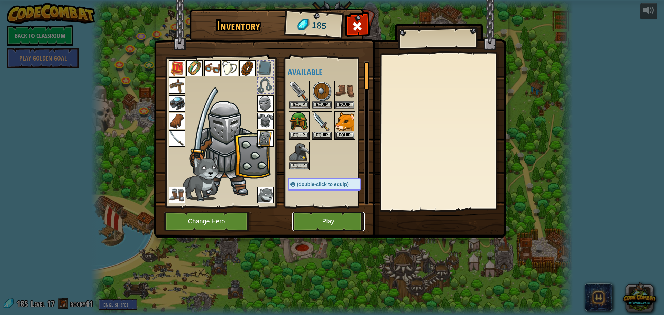
click at [328, 223] on button "Play" at bounding box center [328, 221] width 72 height 19
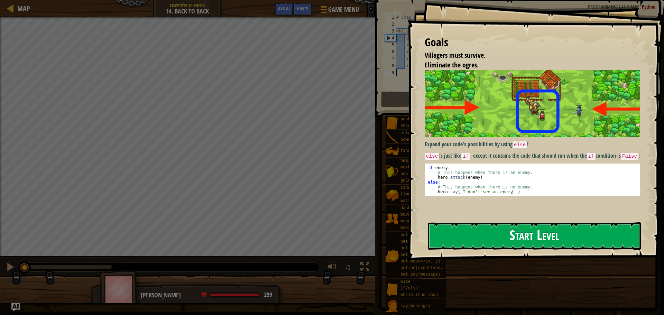
click at [463, 236] on button "Start Level" at bounding box center [534, 235] width 213 height 27
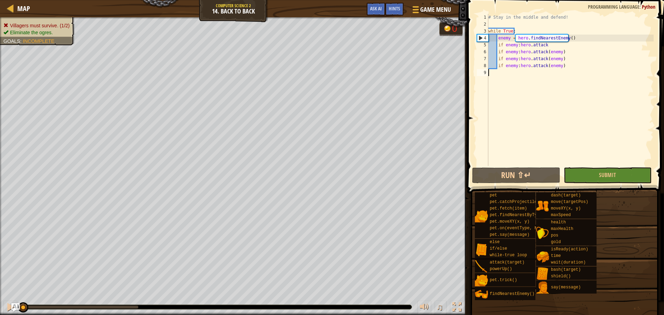
click at [533, 184] on span at bounding box center [566, 87] width 202 height 214
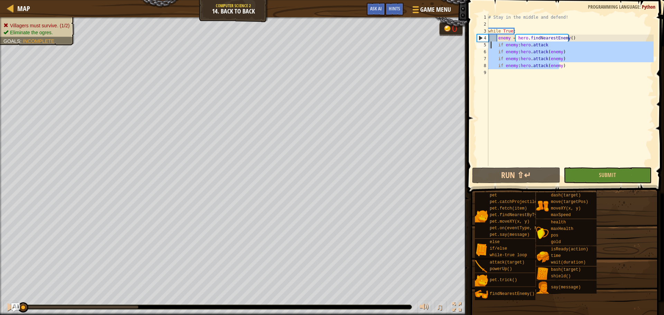
drag, startPoint x: 561, startPoint y: 66, endPoint x: 490, endPoint y: 46, distance: 73.7
click at [490, 46] on div "# Stay in the middle and defend! while True : enemy = hero . findNearestEnemy (…" at bounding box center [570, 97] width 167 height 166
type textarea "if enemy:hero.attack if enemy:hero.attack(enemy)"
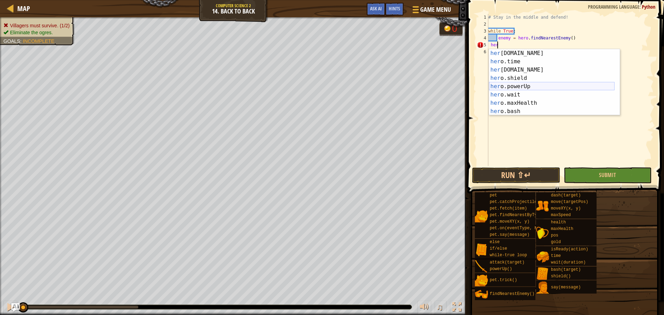
scroll to position [83, 0]
click at [534, 75] on div "her o.wait press enter her o.maxHealth press enter her o.bash press enter her o…" at bounding box center [552, 90] width 126 height 83
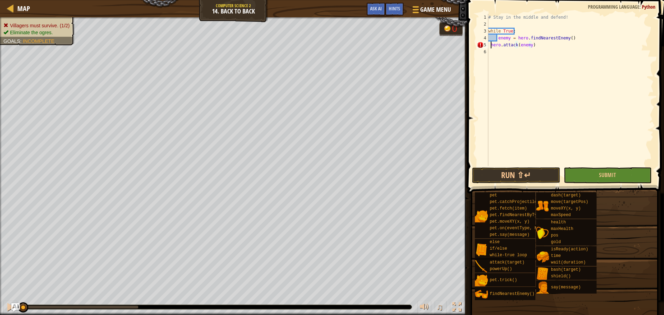
click at [491, 44] on div "# Stay in the middle and defend! while True : enemy = hero . findNearestEnemy (…" at bounding box center [570, 97] width 167 height 166
type textarea "hero.attack(enemy)"
drag, startPoint x: 543, startPoint y: 44, endPoint x: 497, endPoint y: 47, distance: 46.4
click at [497, 47] on div "# Stay in the middle and defend! while True : enemy = hero . findNearestEnemy (…" at bounding box center [570, 97] width 167 height 166
click at [503, 64] on div "# Stay in the middle and defend! while True : enemy = hero . findNearestEnemy (…" at bounding box center [570, 97] width 167 height 166
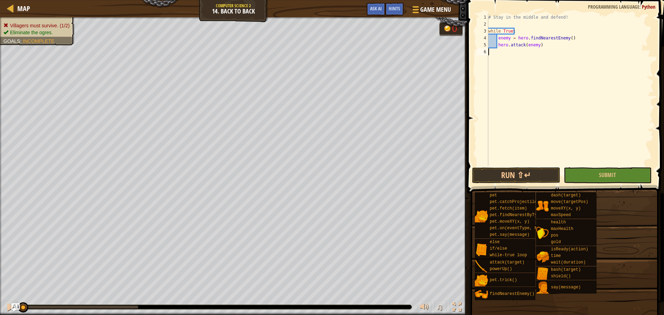
scroll to position [3, 0]
paste textarea "hero.attack(enemy)"
type textarea "hero.attack(enemy)"
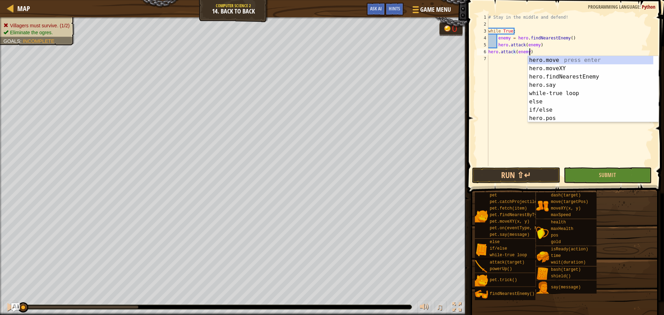
click at [508, 62] on div "# Stay in the middle and defend! while True : enemy = hero . findNearestEnemy (…" at bounding box center [570, 97] width 167 height 166
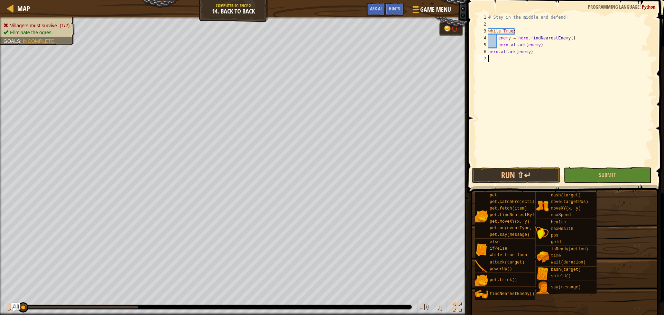
paste textarea "hero.attack(enemy)"
type textarea "hero.attack(enemy)"
click at [503, 65] on div "# Stay in the middle and defend! while True : enemy = hero . findNearestEnemy (…" at bounding box center [570, 97] width 167 height 166
paste textarea "hero.attack(enemy)"
type textarea "hero.attack(enemy)"
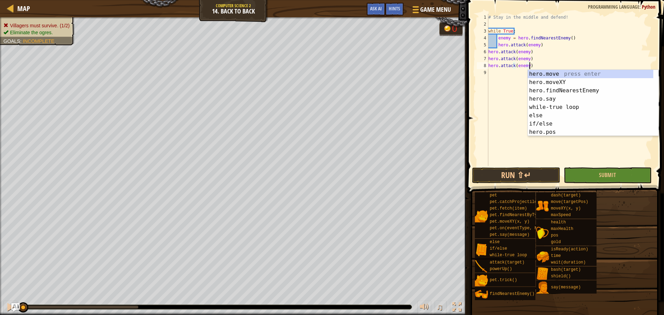
click at [501, 74] on div "# Stay in the middle and defend! while True : enemy = hero . findNearestEnemy (…" at bounding box center [570, 97] width 167 height 166
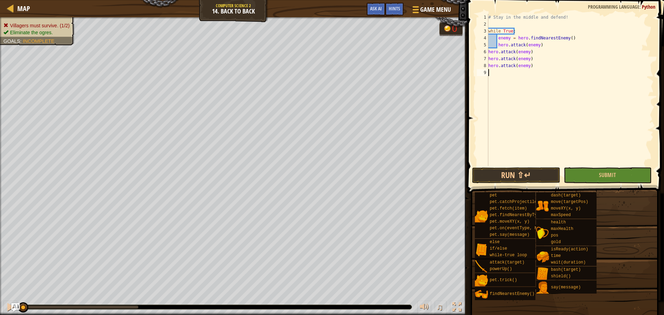
paste textarea "hero.attack(enemy)"
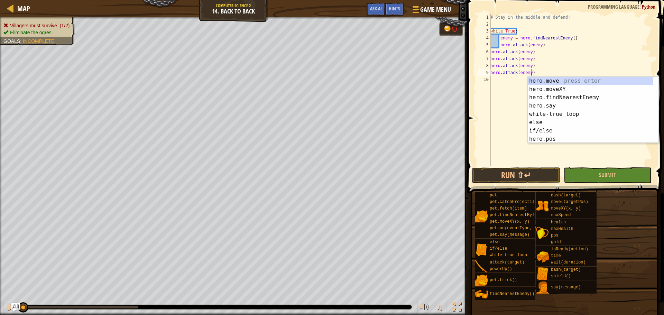
drag, startPoint x: 500, startPoint y: 74, endPoint x: 499, endPoint y: 78, distance: 4.6
click at [500, 77] on div "# Stay in the middle and defend! while True : enemy = hero . findNearestEnemy (…" at bounding box center [571, 97] width 165 height 166
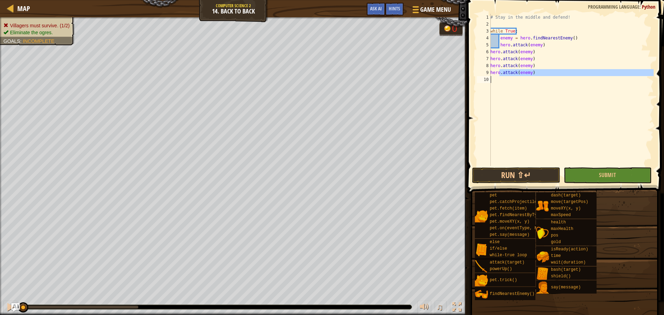
type textarea "hero.attack(enemy)"
click at [498, 84] on div "# Stay in the middle and defend! while True : enemy = hero . findNearestEnemy (…" at bounding box center [571, 90] width 165 height 152
paste textarea "hero.attack(enemy)"
type textarea "hero.attack(enemy)"
click at [497, 91] on div "# Stay in the middle and defend! while True : enemy = hero . findNearestEnemy (…" at bounding box center [571, 97] width 165 height 166
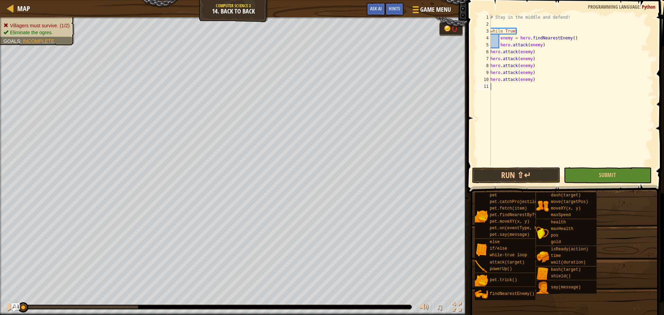
paste textarea "hero.attack(enemy)"
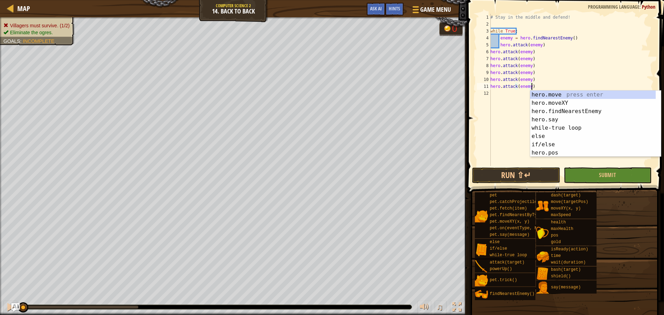
click at [491, 52] on div "# Stay in the middle and defend! while True : enemy = hero . findNearestEnemy (…" at bounding box center [571, 97] width 165 height 166
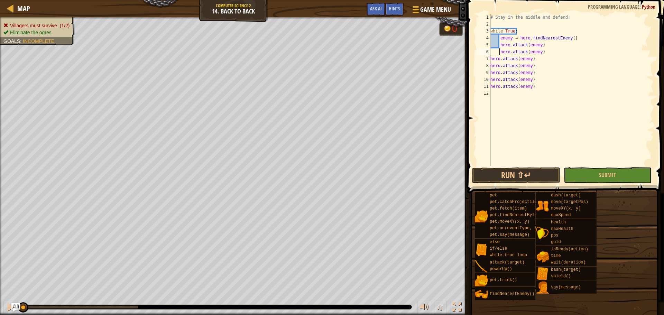
click at [490, 60] on div "7" at bounding box center [484, 58] width 14 height 7
click at [487, 67] on div "8" at bounding box center [484, 65] width 14 height 7
click at [491, 69] on div "# Stay in the middle and defend! while True : enemy = hero . findNearestEnemy (…" at bounding box center [571, 97] width 165 height 166
click at [492, 76] on div "# Stay in the middle and defend! while True : enemy = hero . findNearestEnemy (…" at bounding box center [571, 97] width 165 height 166
click at [490, 75] on div "hero.attack(enemy) 1 2 3 4 5 6 7 8 9 10 11 12 # Stay in the middle and defend! …" at bounding box center [564, 90] width 178 height 152
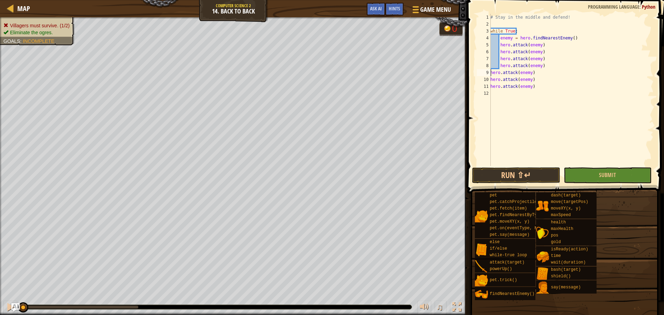
click at [490, 75] on div "9" at bounding box center [484, 72] width 14 height 7
click at [491, 82] on div "# Stay in the middle and defend! while True : enemy = hero . findNearestEnemy (…" at bounding box center [571, 97] width 165 height 166
click at [491, 86] on div "# Stay in the middle and defend! while True : enemy = hero . findNearestEnemy (…" at bounding box center [571, 97] width 165 height 166
click at [525, 175] on button "Run ⇧↵" at bounding box center [516, 175] width 88 height 16
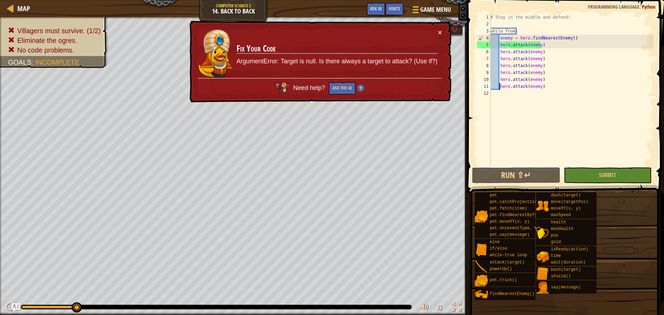
click at [498, 51] on div "# Stay in the middle and defend! while True : enemy = hero . findNearestEnemy (…" at bounding box center [571, 97] width 165 height 166
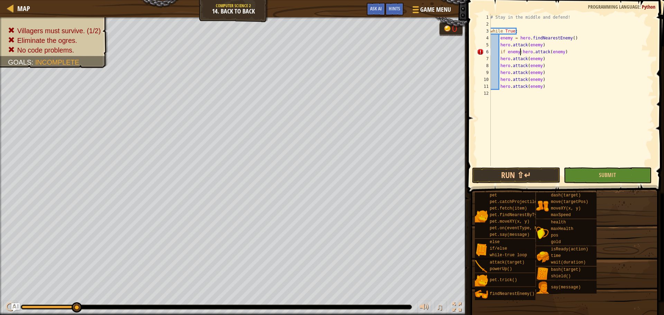
scroll to position [3, 2]
click at [499, 41] on div "# Stay in the middle and defend! while True : enemy = hero . findNearestEnemy (…" at bounding box center [571, 97] width 165 height 166
drag, startPoint x: 535, startPoint y: 177, endPoint x: 530, endPoint y: 177, distance: 4.8
click at [533, 177] on button "Run ⇧↵" at bounding box center [516, 175] width 88 height 16
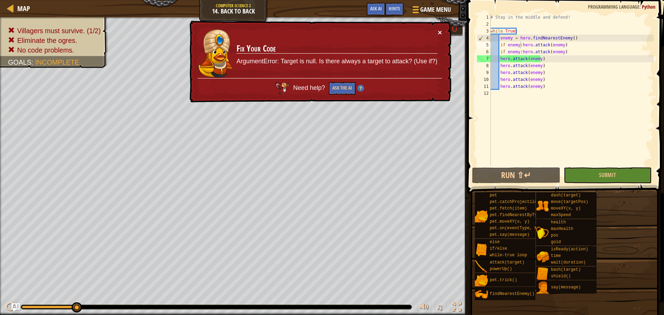
click at [439, 31] on button "×" at bounding box center [440, 32] width 4 height 7
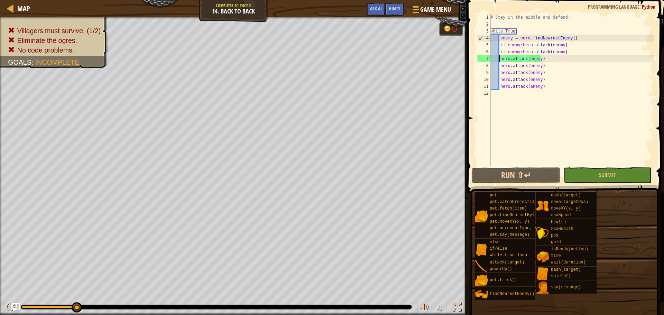
click at [499, 61] on div "# Stay in the middle and defend! while True : enemy = hero . findNearestEnemy (…" at bounding box center [571, 97] width 165 height 166
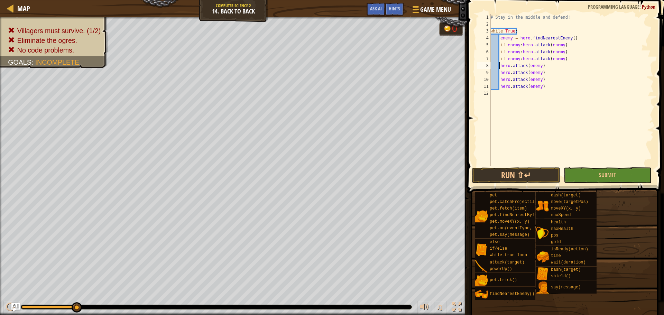
click at [499, 67] on div "# Stay in the middle and defend! while True : enemy = hero . findNearestEnemy (…" at bounding box center [571, 97] width 165 height 166
click at [499, 76] on div "# Stay in the middle and defend! while True : enemy = hero . findNearestEnemy (…" at bounding box center [571, 97] width 165 height 166
click at [499, 73] on div "# Stay in the middle and defend! while True : enemy = hero . findNearestEnemy (…" at bounding box center [571, 97] width 165 height 166
click at [499, 83] on div "# Stay in the middle and defend! while True : enemy = hero . findNearestEnemy (…" at bounding box center [571, 97] width 165 height 166
click at [498, 82] on div "# Stay in the middle and defend! while True : enemy = hero . findNearestEnemy (…" at bounding box center [571, 97] width 165 height 166
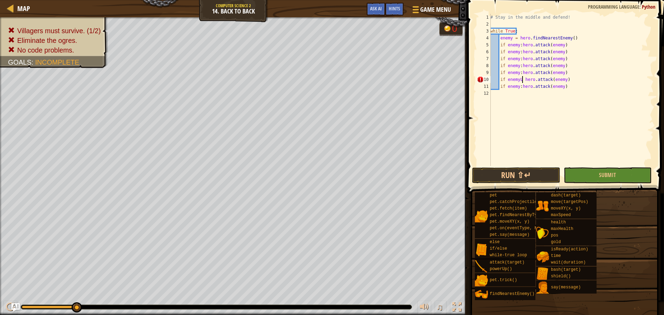
click at [521, 82] on div "# Stay in the middle and defend! while True : enemy = hero . findNearestEnemy (…" at bounding box center [571, 97] width 165 height 166
type textarea "if enemy:hero.attack(enemy)"
drag, startPoint x: 543, startPoint y: 189, endPoint x: 539, endPoint y: 185, distance: 5.4
click at [540, 187] on span at bounding box center [565, 287] width 192 height 205
click at [535, 175] on button "Run ⇧↵" at bounding box center [516, 175] width 88 height 16
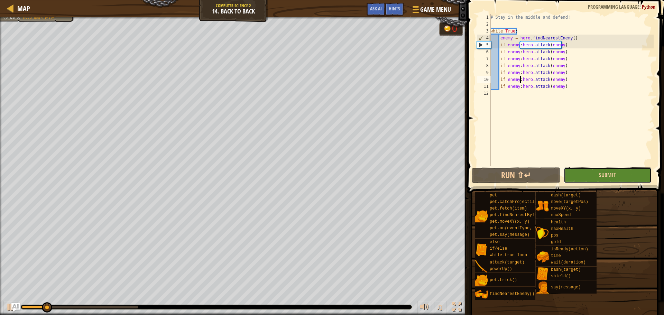
click at [626, 171] on button "Submit" at bounding box center [608, 175] width 88 height 16
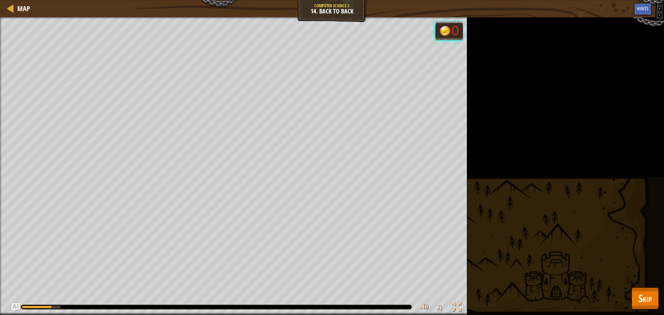
click at [651, 288] on div "Map Computer Science 2 14. Back to Back Game Menu Done Hints Ask AI 1 ההההההההה…" at bounding box center [332, 157] width 664 height 315
click at [622, 291] on div "Villagers must survive. (1/2) Eliminate the ogres. Goals : Running... 0 ♫ [PERS…" at bounding box center [332, 166] width 664 height 298
click at [632, 293] on button "Skip" at bounding box center [644, 298] width 27 height 22
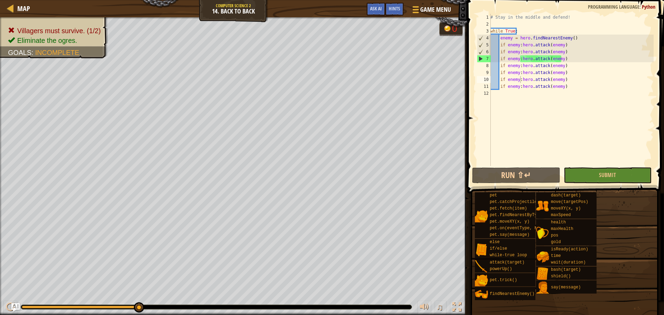
scroll to position [3, 0]
click at [551, 99] on div "# Stay in the middle and defend! while True : enemy = hero . findNearestEnemy (…" at bounding box center [571, 97] width 165 height 166
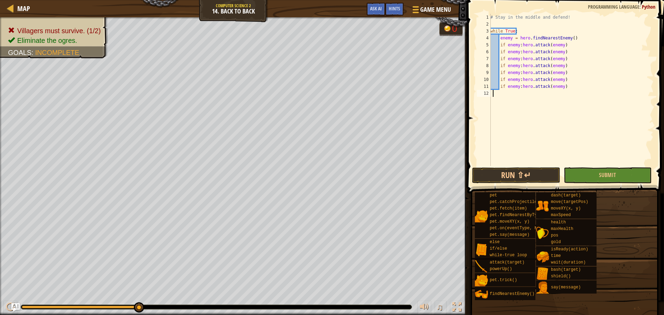
drag, startPoint x: 509, startPoint y: 106, endPoint x: 508, endPoint y: 122, distance: 15.6
click at [508, 122] on div "# Stay in the middle and defend! while True : enemy = hero . findNearestEnemy (…" at bounding box center [571, 97] width 165 height 166
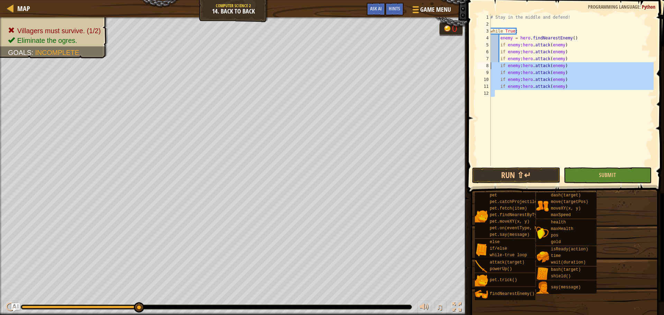
drag, startPoint x: 572, startPoint y: 99, endPoint x: 490, endPoint y: 68, distance: 87.3
click at [490, 68] on div "1 2 3 4 5 6 7 8 9 10 11 12 # Stay in the middle and defend! while True : enemy …" at bounding box center [564, 90] width 178 height 152
type textarea "if enemy:hero.attack(enemy) if enemy:hero.attack(enemy)"
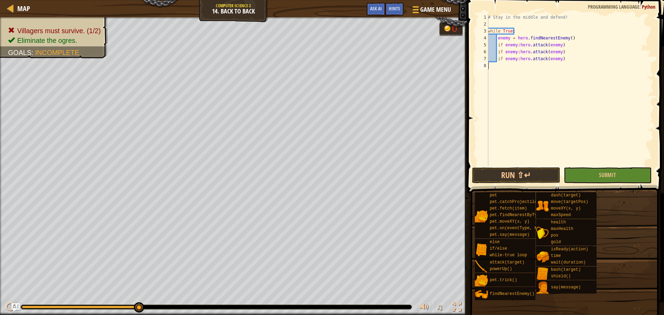
type textarea "if enemy:hero.attack(enemy)"
drag, startPoint x: 371, startPoint y: 13, endPoint x: 376, endPoint y: 6, distance: 9.3
click at [376, 6] on button "Ask AI" at bounding box center [376, 9] width 19 height 13
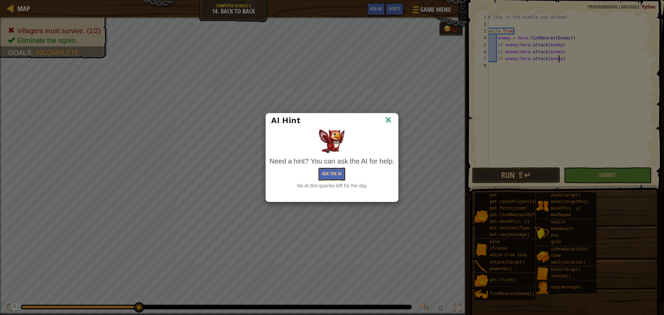
click at [388, 118] on img at bounding box center [388, 120] width 9 height 10
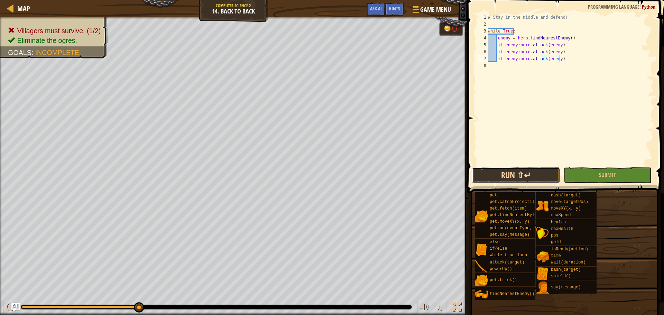
click at [506, 174] on button "Run ⇧↵" at bounding box center [516, 175] width 88 height 16
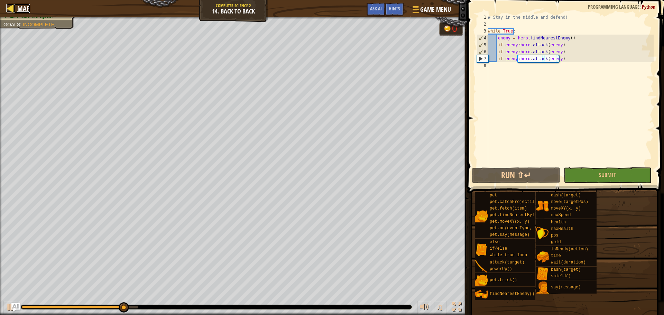
click at [12, 8] on div at bounding box center [10, 8] width 9 height 9
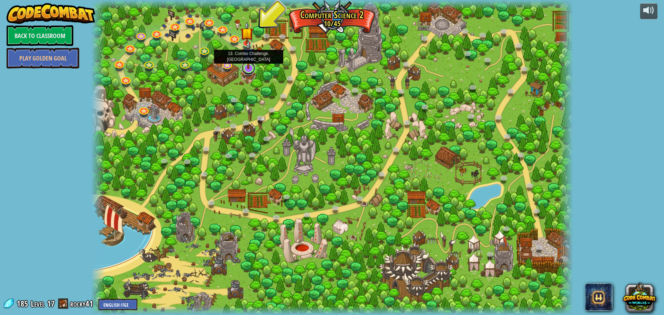
click at [248, 73] on link at bounding box center [248, 68] width 14 height 14
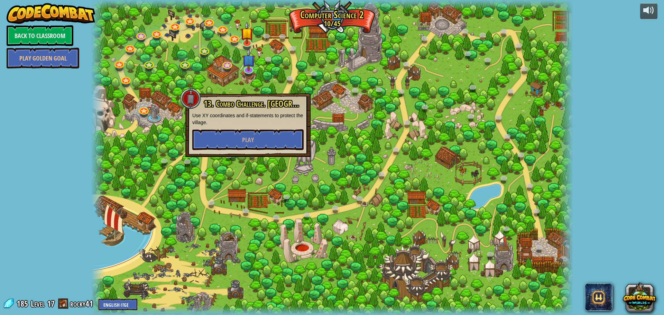
click at [234, 153] on div "13. Combo Challenge. Middle Point Use XY coordinates and if-statements to prote…" at bounding box center [247, 125] width 125 height 64
click at [221, 141] on button "Play" at bounding box center [247, 139] width 111 height 21
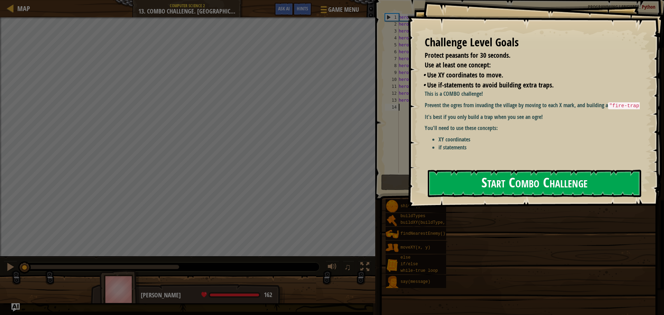
click at [456, 189] on button "Start Combo Challenge" at bounding box center [534, 183] width 213 height 27
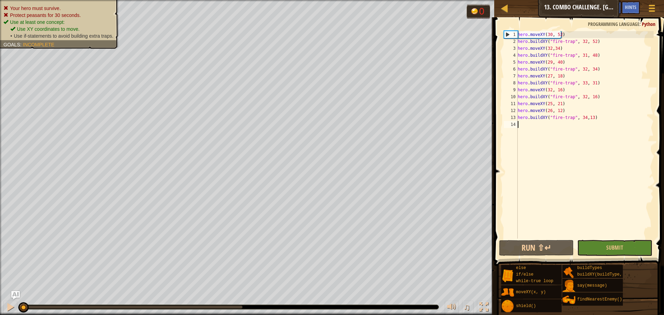
click at [507, 2] on div "Map Computer Science 2 13. Combo Challenge. Middle Point Game Menu Done Hints A…" at bounding box center [579, 8] width 170 height 17
click at [503, 15] on div "Map Computer Science 2 13. Combo Challenge. Middle Point Game Menu Done Hints A…" at bounding box center [579, 8] width 170 height 17
click at [502, 9] on div at bounding box center [504, 8] width 9 height 9
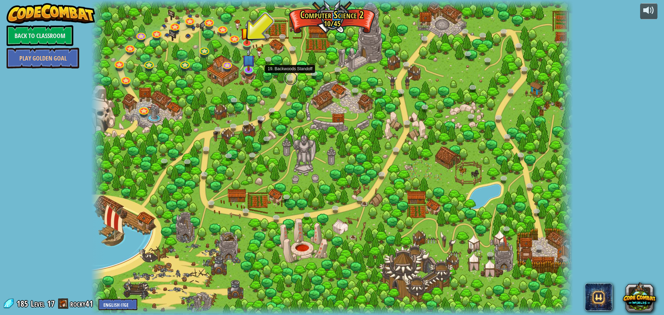
click at [294, 75] on link at bounding box center [291, 79] width 14 height 14
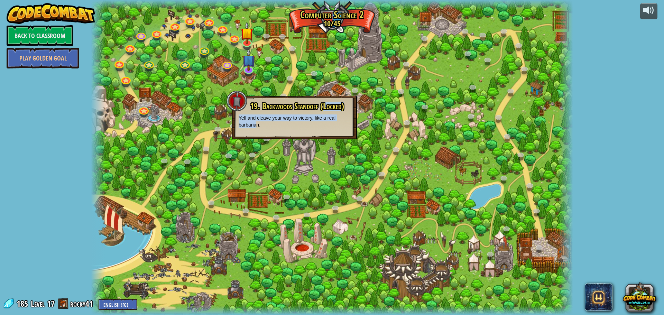
drag, startPoint x: 258, startPoint y: 124, endPoint x: 325, endPoint y: 107, distance: 69.3
click at [325, 107] on div "19. Backwoods Standoff (Locked) Yell and cleave your way to victory, like a rea…" at bounding box center [294, 115] width 111 height 27
click at [287, 135] on div "19. Backwoods Standoff (Locked) Yell and cleave your way to victory, like a rea…" at bounding box center [294, 117] width 125 height 43
click at [284, 84] on div at bounding box center [332, 157] width 482 height 315
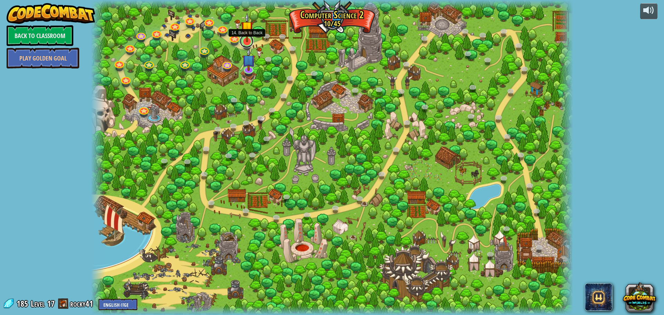
click at [249, 43] on link at bounding box center [247, 41] width 14 height 14
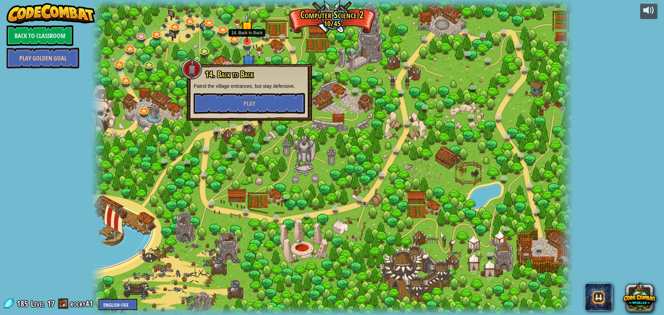
drag, startPoint x: 251, startPoint y: 18, endPoint x: 253, endPoint y: 34, distance: 16.0
click at [252, 19] on div at bounding box center [332, 157] width 482 height 315
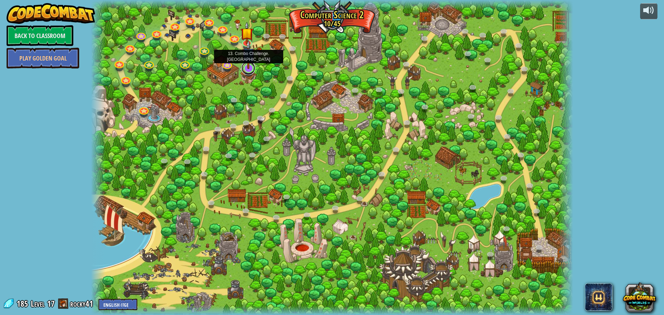
click at [250, 71] on link at bounding box center [248, 68] width 14 height 14
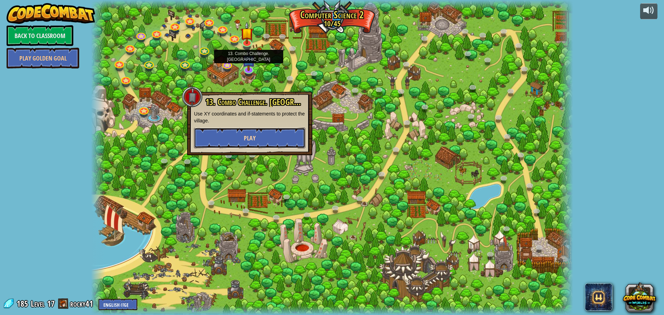
click at [208, 146] on button "Play" at bounding box center [249, 138] width 111 height 21
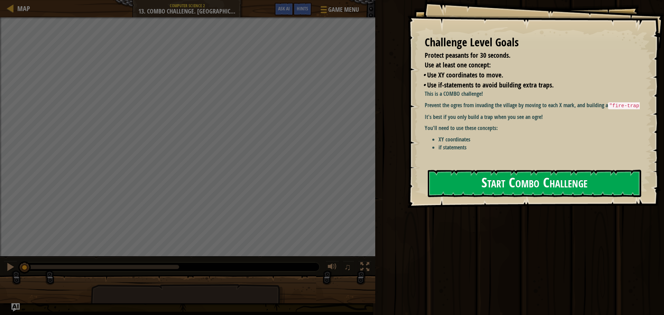
click at [511, 179] on button "Start Combo Challenge" at bounding box center [534, 183] width 213 height 27
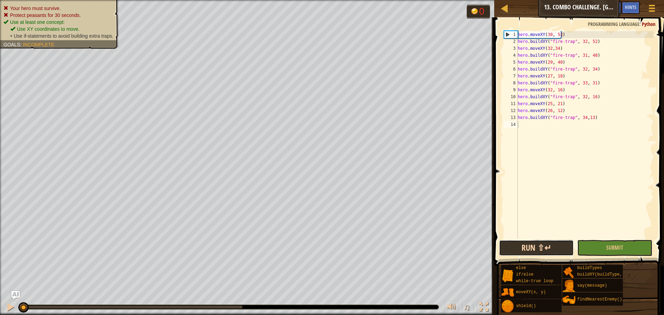
click at [523, 251] on button "Run ⇧↵" at bounding box center [536, 248] width 75 height 16
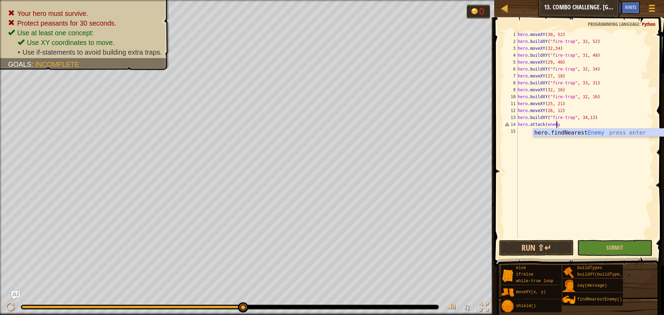
scroll to position [3, 3]
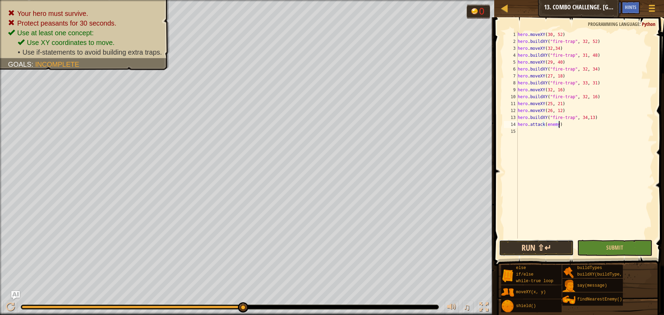
click at [536, 248] on button "Run ⇧↵" at bounding box center [536, 248] width 75 height 16
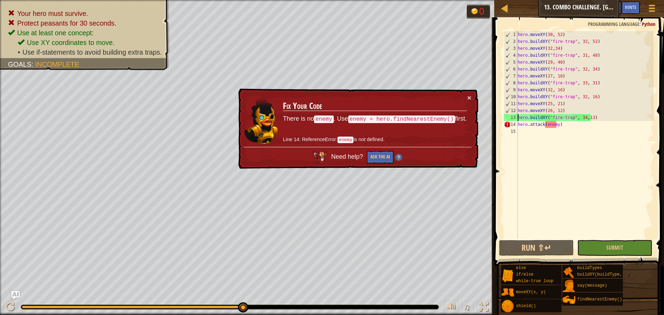
click at [518, 120] on div "hero . moveXY ( 30 , 52 ) hero . buildXY ( "fire-trap" , 32 , 52 ) hero . moveX…" at bounding box center [584, 141] width 137 height 221
click at [518, 125] on div "hero . moveXY ( 30 , 52 ) hero . buildXY ( "fire-trap" , 32 , 52 ) hero . moveX…" at bounding box center [584, 141] width 137 height 221
type textarea "hero.attack(enemy)"
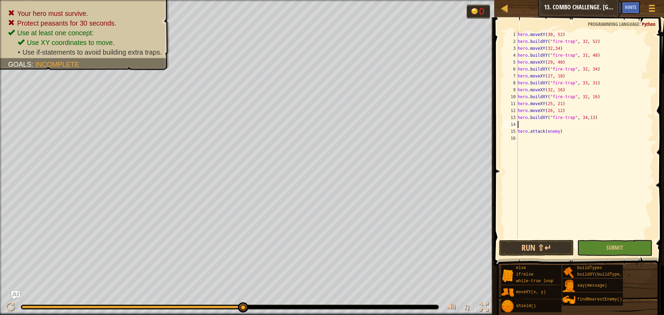
click at [532, 123] on div "hero . moveXY ( 30 , 52 ) hero . buildXY ( "fire-trap" , 32 , 52 ) hero . moveX…" at bounding box center [584, 141] width 137 height 221
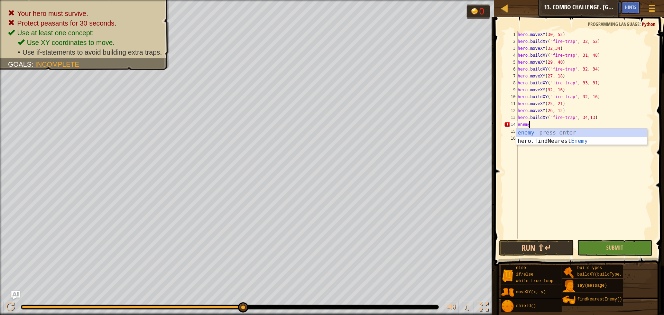
type textarea "enemy"
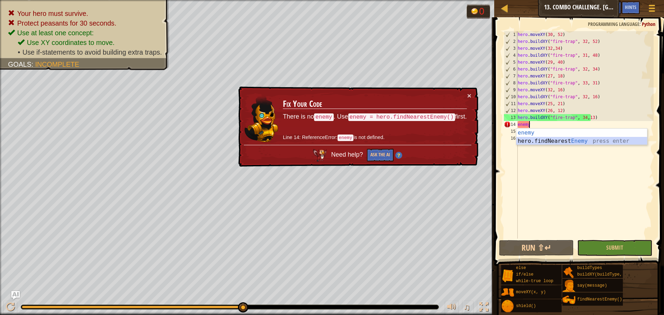
click at [546, 141] on div "enemy press enter hero.findNearest Enemy press enter" at bounding box center [581, 145] width 131 height 33
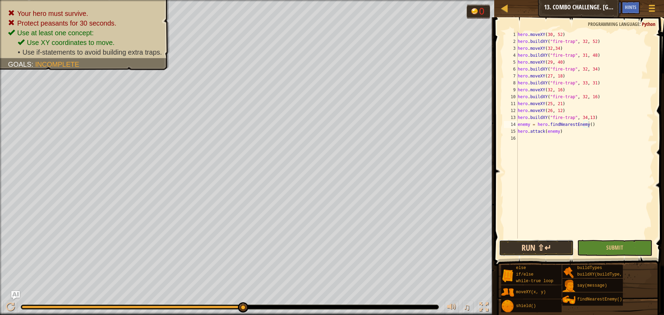
click at [550, 246] on button "Run ⇧↵" at bounding box center [536, 248] width 75 height 16
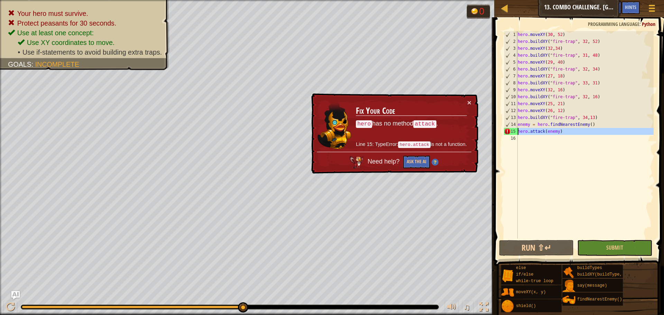
drag, startPoint x: 573, startPoint y: 135, endPoint x: 512, endPoint y: 132, distance: 60.9
click at [512, 132] on div "enemy = hero.findNearestEnemy() 1 2 3 4 5 6 7 8 9 10 11 12 13 14 15 16 hero . m…" at bounding box center [577, 134] width 151 height 207
type textarea "hero.attack(enemy)"
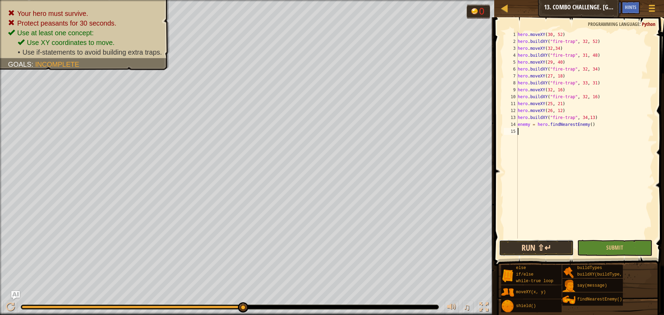
click at [539, 252] on button "Run ⇧↵" at bounding box center [536, 248] width 75 height 16
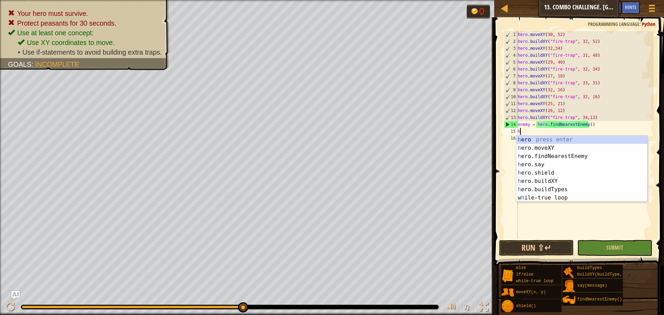
scroll to position [3, 0]
type textarea "hert"
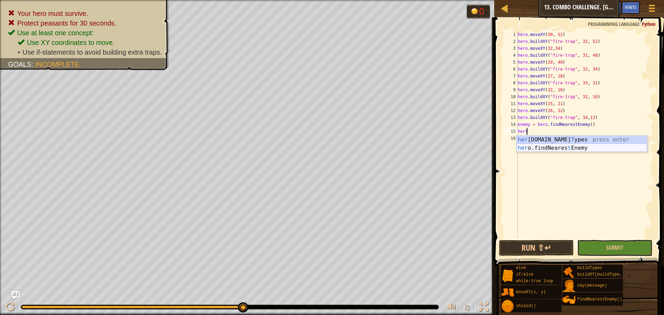
click at [581, 149] on div "her [DOMAIN_NAME] T ypes press enter her o.findNeares t Enemy press enter" at bounding box center [581, 152] width 131 height 33
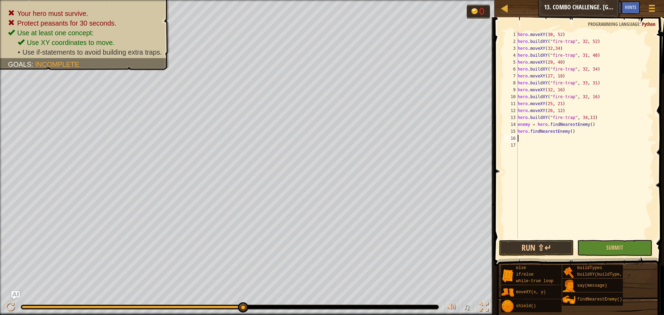
scroll to position [3, 0]
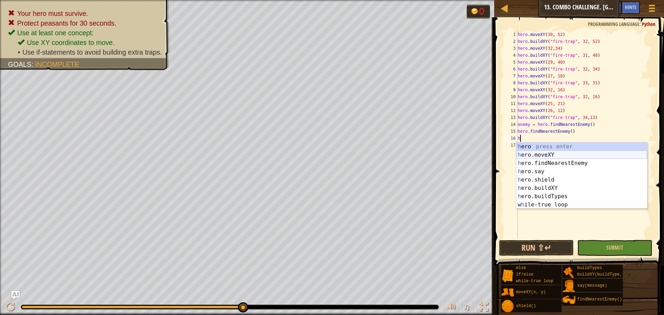
click at [579, 151] on div "h ero press enter h ero.moveXY press enter h ero.findNearestEnemy press enter h…" at bounding box center [581, 183] width 131 height 83
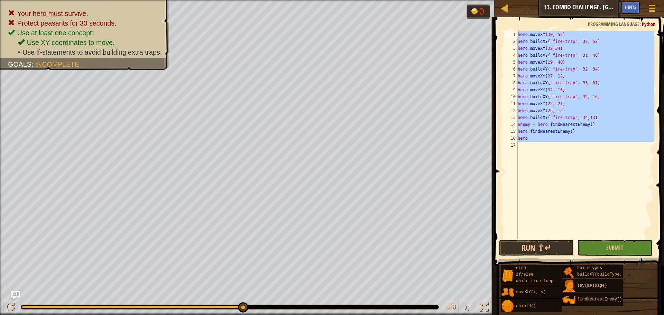
drag, startPoint x: 570, startPoint y: 141, endPoint x: 459, endPoint y: -41, distance: 213.2
click at [459, 0] on html "Map Computer Science 2 13. Combo Challenge. Middle Point Game Menu Done Hints A…" at bounding box center [332, 0] width 664 height 0
click at [568, 138] on div "hero . moveXY ( 30 , 52 ) hero . buildXY ( "fire-trap" , 32 , 52 ) hero . moveX…" at bounding box center [584, 134] width 137 height 207
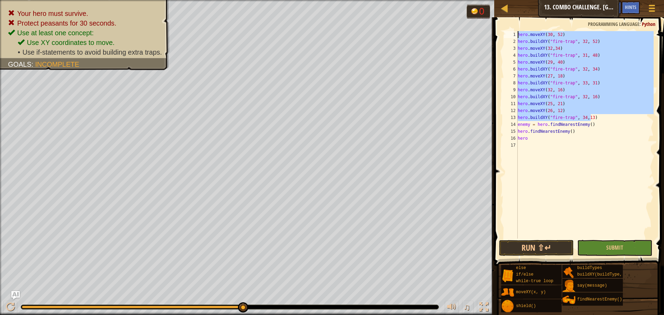
drag, startPoint x: 591, startPoint y: 119, endPoint x: 412, endPoint y: -39, distance: 238.9
click at [412, 0] on html "Map Computer Science 2 13. Combo Challenge. Middle Point Game Menu Done Hints A…" at bounding box center [332, 0] width 664 height 0
type textarea "hero.moveXY(30, 52) hero.buildXY("fire-trap", 32, 52)"
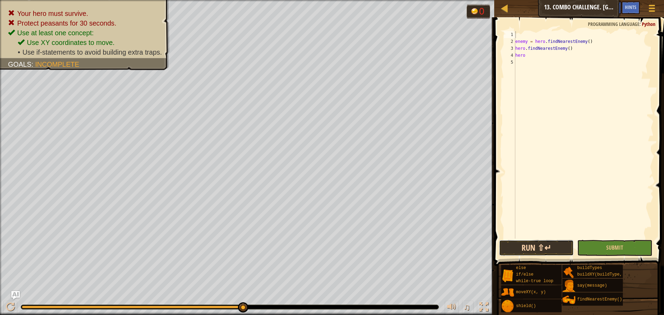
click at [552, 254] on button "Run ⇧↵" at bounding box center [536, 248] width 75 height 16
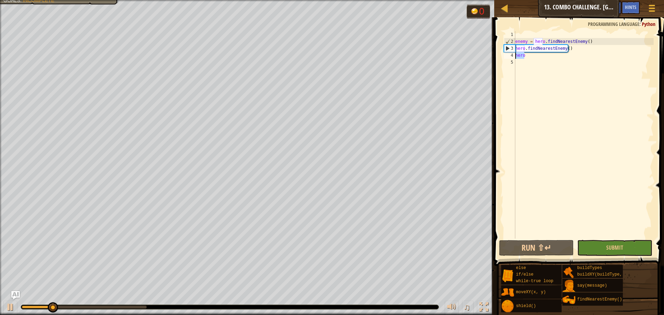
drag, startPoint x: 526, startPoint y: 52, endPoint x: 504, endPoint y: 53, distance: 21.8
click at [504, 53] on div "1 2 3 4 5 enemy = hero . findNearestEnemy ( ) hero . findNearestEnemy ( ) hero …" at bounding box center [577, 134] width 151 height 207
type textarea "hero"
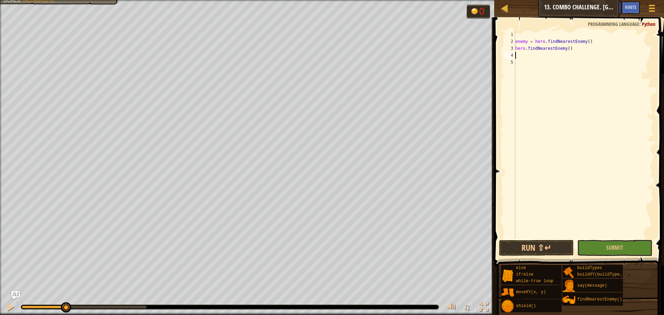
paste textarea "hero.buildXY("fire-trap", 34,13)"
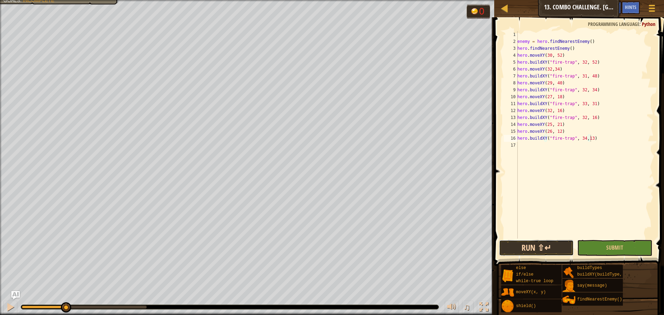
click at [526, 247] on button "Run ⇧↵" at bounding box center [536, 248] width 75 height 16
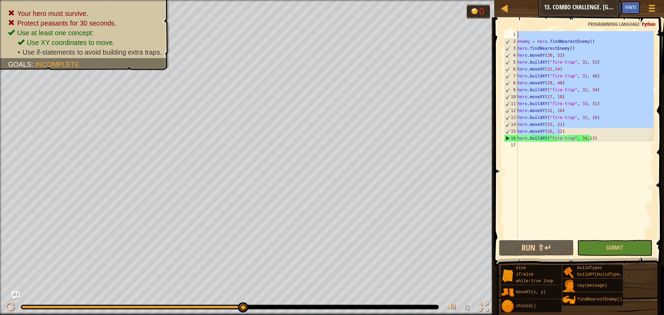
drag, startPoint x: 591, startPoint y: 131, endPoint x: 504, endPoint y: 22, distance: 139.0
click at [504, 22] on div "hero.buildXY("fire-trap", 34,13) 1 2 3 4 5 6 7 8 9 10 11 12 13 14 15 16 17 enem…" at bounding box center [578, 155] width 172 height 269
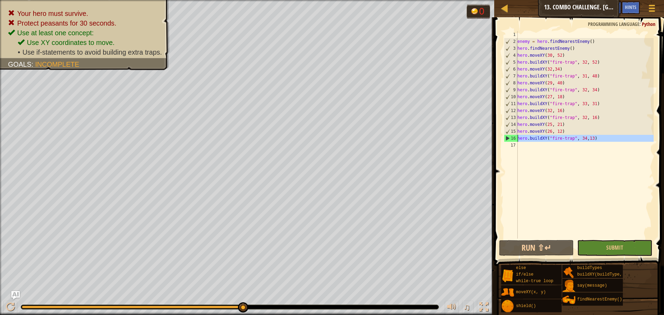
drag, startPoint x: 613, startPoint y: 141, endPoint x: 495, endPoint y: 140, distance: 117.9
click at [495, 140] on div "enemy = hero.findNearestEnemy() 1 2 3 4 5 6 7 8 9 10 11 12 13 14 15 16 17 enemy…" at bounding box center [578, 155] width 172 height 269
type textarea "hero.buildXY("fire-trap", 34,13)"
click at [518, 142] on div "enemy = hero . findNearestEnemy ( ) hero . findNearestEnemy ( ) hero . moveXY (…" at bounding box center [585, 134] width 138 height 207
click at [519, 145] on div "enemy = hero . findNearestEnemy ( ) hero . findNearestEnemy ( ) hero . moveXY (…" at bounding box center [585, 141] width 138 height 221
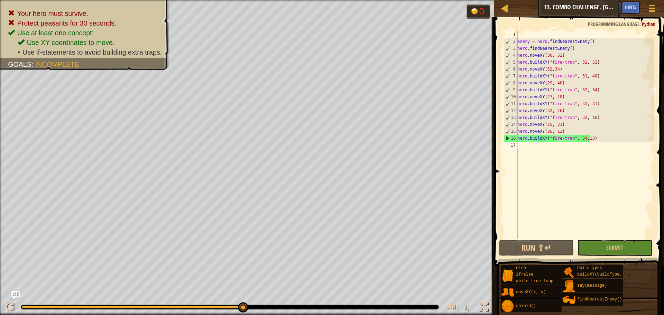
paste textarea "hero.moveXY(26, 12)"
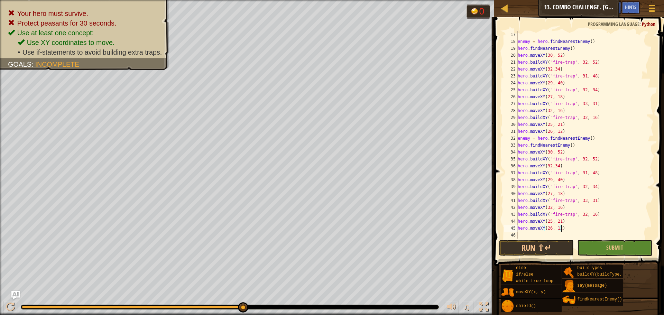
scroll to position [111, 0]
click at [512, 242] on button "Run ⇧↵" at bounding box center [536, 248] width 75 height 16
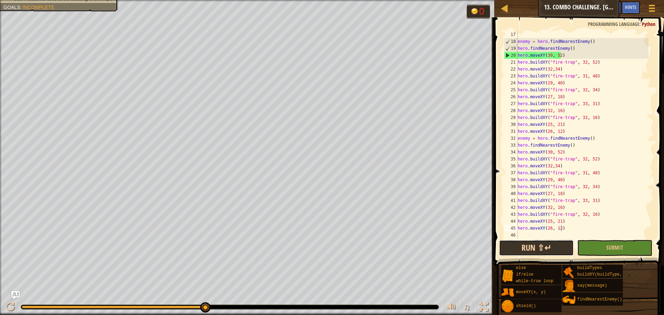
click at [521, 248] on button "Run ⇧↵" at bounding box center [536, 248] width 75 height 16
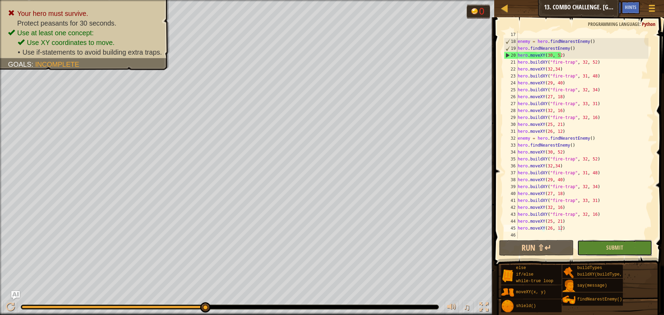
click at [584, 249] on button "Submit" at bounding box center [614, 248] width 75 height 16
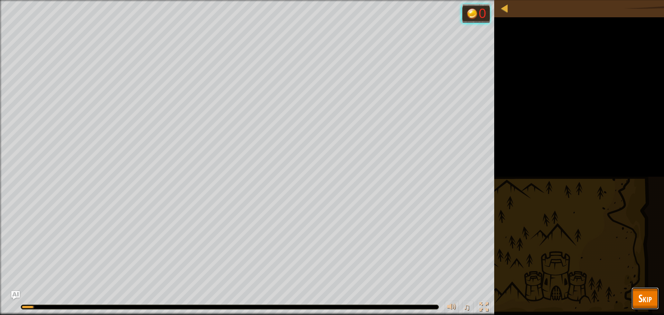
click at [639, 294] on span "Skip" at bounding box center [644, 298] width 13 height 14
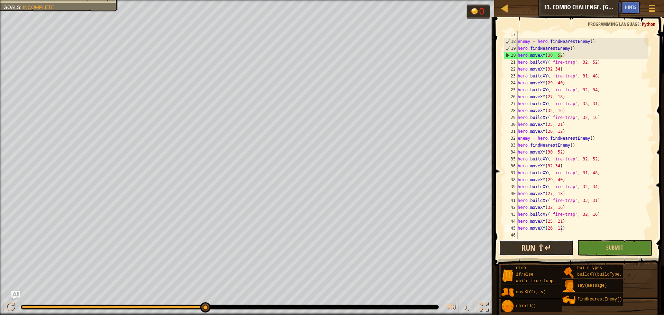
click at [553, 246] on button "Run ⇧↵" at bounding box center [536, 248] width 75 height 16
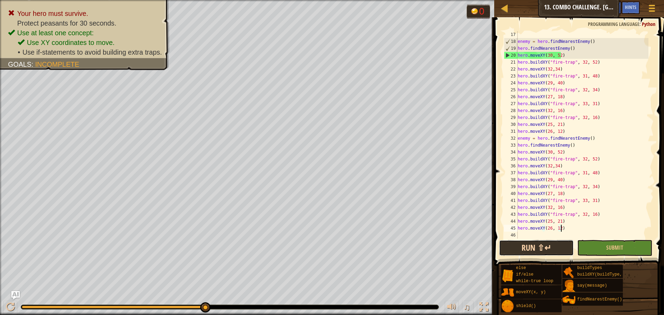
click at [541, 247] on button "Run ⇧↵" at bounding box center [536, 248] width 75 height 16
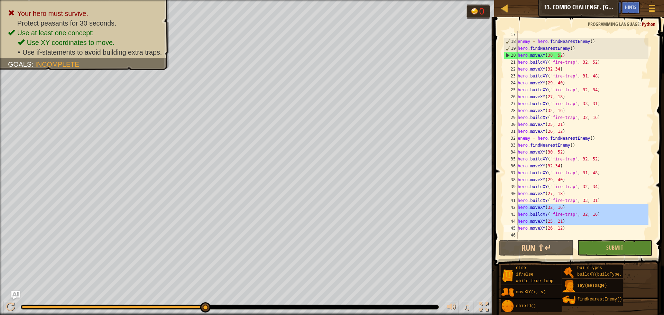
drag, startPoint x: 534, startPoint y: 224, endPoint x: 538, endPoint y: 228, distance: 5.2
click at [538, 228] on div "hero.moveXY(26, 12) 17 18 19 20 21 22 23 24 25 26 27 28 29 30 31 32 33 34 35 36…" at bounding box center [577, 134] width 151 height 207
type textarea "hero.moveXY(26, 12)"
click at [537, 240] on span at bounding box center [579, 131] width 175 height 269
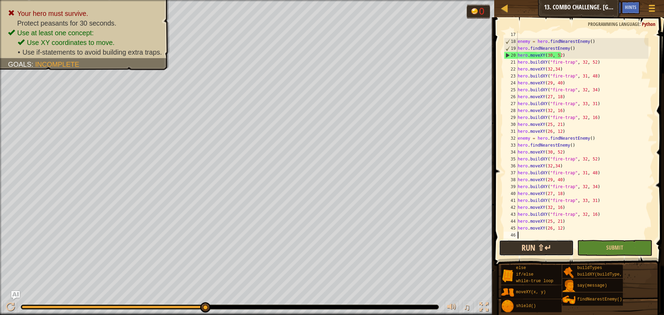
click at [537, 241] on button "Run ⇧↵" at bounding box center [536, 248] width 75 height 16
click at [602, 245] on button "Submit" at bounding box center [614, 248] width 75 height 16
drag, startPoint x: 232, startPoint y: 306, endPoint x: 263, endPoint y: 310, distance: 31.4
click at [263, 310] on div "♫" at bounding box center [247, 305] width 494 height 21
drag, startPoint x: 206, startPoint y: 306, endPoint x: 240, endPoint y: 313, distance: 35.3
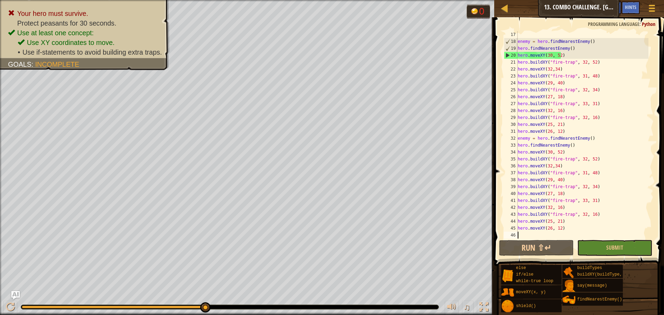
drag, startPoint x: 207, startPoint y: 304, endPoint x: 228, endPoint y: 306, distance: 21.2
click at [502, 15] on div "Map Computer Science 2 13. Combo Challenge. Middle Point Game Menu Done Hints A…" at bounding box center [579, 8] width 170 height 17
click at [502, 8] on div at bounding box center [504, 8] width 9 height 9
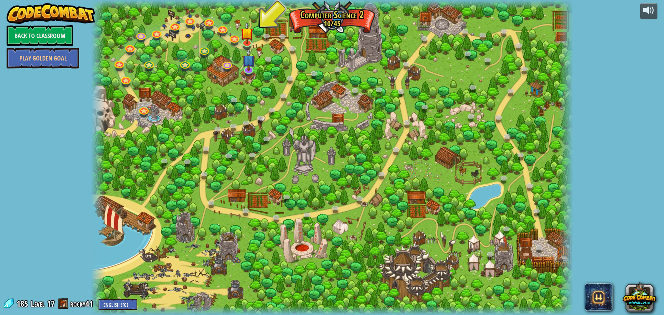
click at [247, 78] on div at bounding box center [332, 157] width 482 height 315
click at [245, 67] on img at bounding box center [248, 54] width 13 height 29
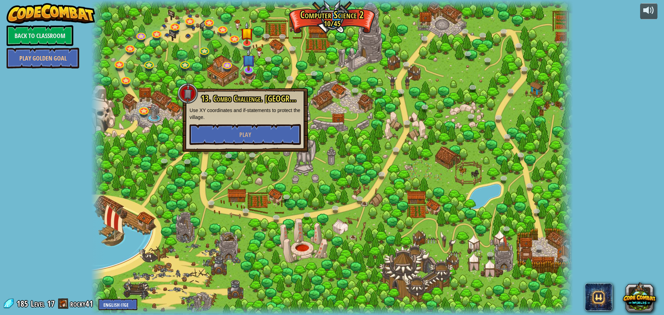
click at [260, 123] on div "13. Combo Challenge. Middle Point Use XY coordinates and if-statements to prote…" at bounding box center [244, 119] width 111 height 51
click at [261, 125] on div "13. Combo Challenge. Middle Point Use XY coordinates and if-statements to prote…" at bounding box center [244, 119] width 111 height 51
click at [274, 146] on div "13. Combo Challenge. Middle Point Use XY coordinates and if-statements to prote…" at bounding box center [245, 120] width 125 height 64
click at [275, 143] on button "Play" at bounding box center [244, 134] width 111 height 21
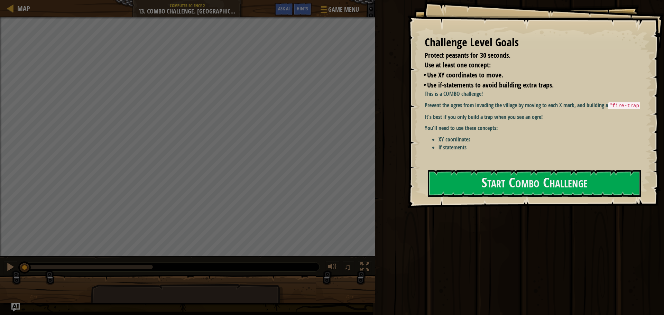
drag, startPoint x: 476, startPoint y: 208, endPoint x: 477, endPoint y: 214, distance: 5.6
click at [477, 214] on div at bounding box center [534, 212] width 213 height 16
click at [460, 185] on button "Start Combo Challenge" at bounding box center [534, 183] width 213 height 27
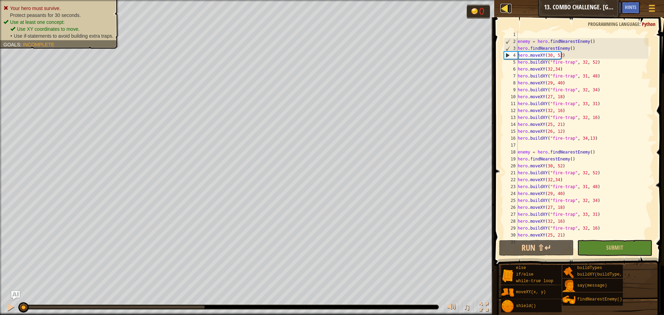
click at [507, 9] on div at bounding box center [504, 8] width 9 height 9
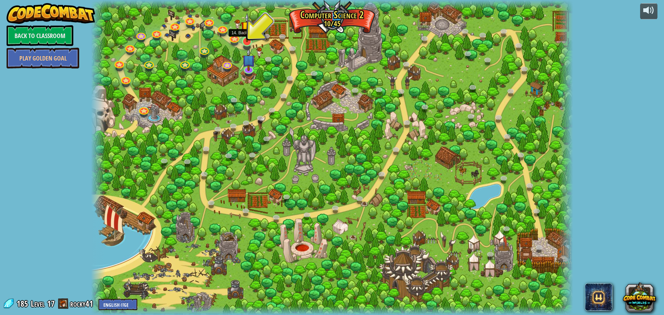
click at [245, 37] on img at bounding box center [247, 27] width 13 height 29
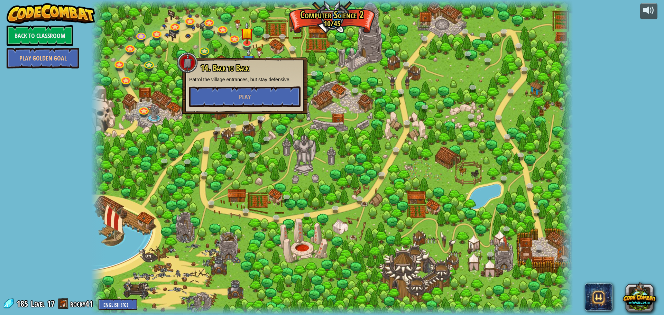
click at [197, 75] on div "14. Back to Back Patrol the village entrances, but stay defensive. Play" at bounding box center [244, 85] width 111 height 44
drag, startPoint x: 200, startPoint y: 85, endPoint x: 214, endPoint y: 93, distance: 16.0
click at [214, 93] on div "14. Back to Back Patrol the village entrances, but stay defensive. Play" at bounding box center [244, 85] width 111 height 44
drag, startPoint x: 207, startPoint y: 106, endPoint x: 199, endPoint y: 104, distance: 7.7
click at [199, 104] on button "Play" at bounding box center [244, 96] width 111 height 21
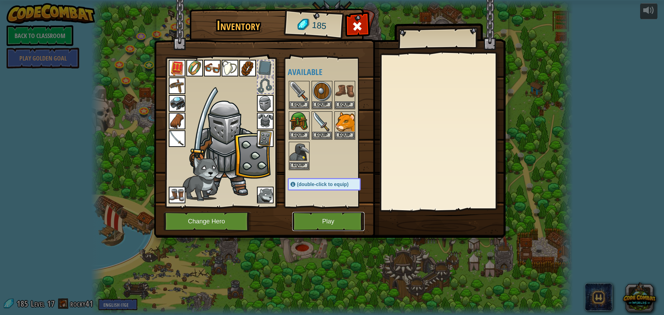
drag, startPoint x: 306, startPoint y: 217, endPoint x: 311, endPoint y: 217, distance: 5.5
click at [311, 217] on button "Play" at bounding box center [328, 221] width 72 height 19
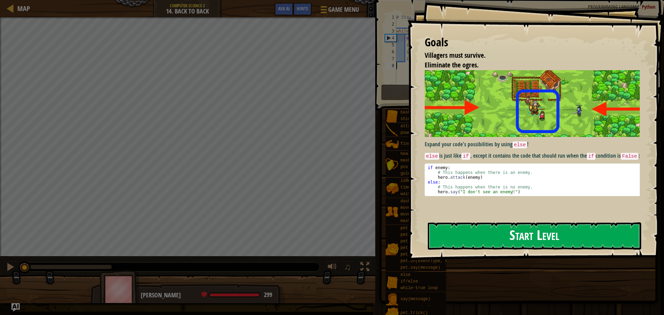
click at [563, 147] on div "Goals Villagers must survive. Eliminate the ogres. Expand your code's possibili…" at bounding box center [535, 130] width 257 height 260
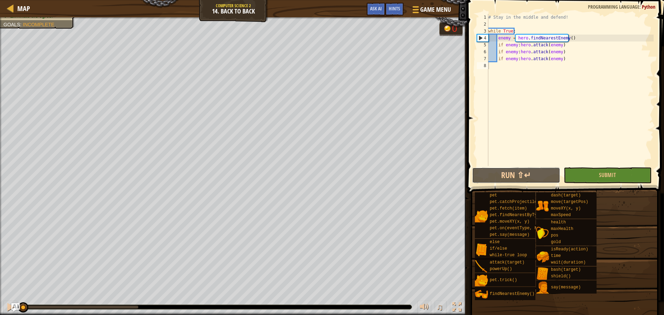
drag, startPoint x: 500, startPoint y: 177, endPoint x: 468, endPoint y: 166, distance: 34.4
click at [499, 176] on button "Run ⇧↵" at bounding box center [516, 175] width 88 height 16
